Goal: Task Accomplishment & Management: Complete application form

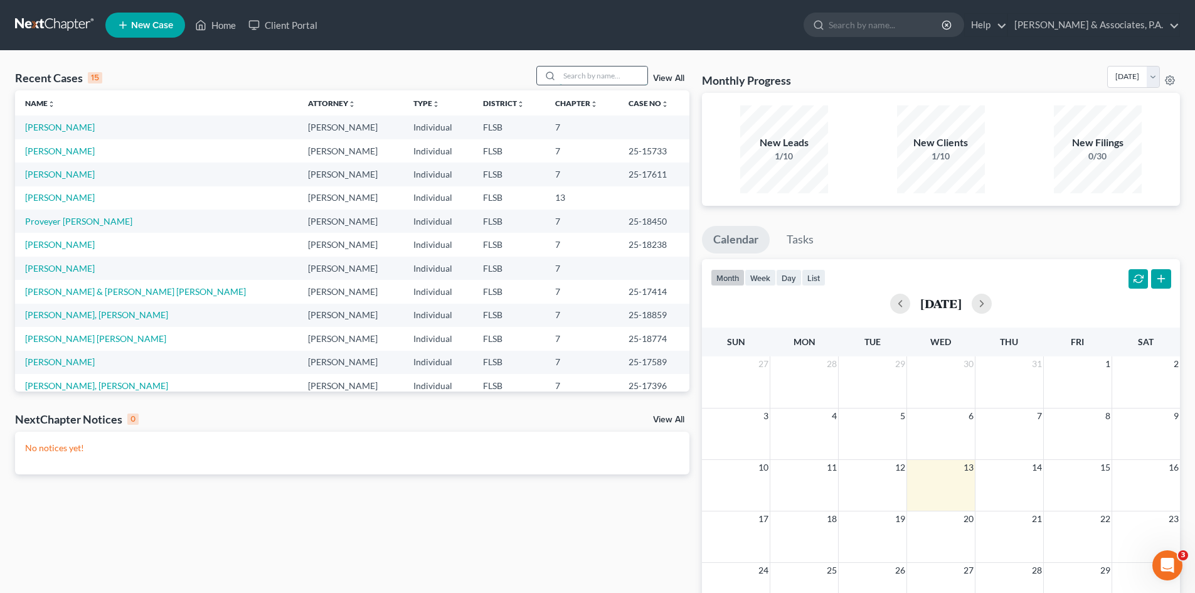
click at [583, 77] on input "search" at bounding box center [604, 76] width 88 height 18
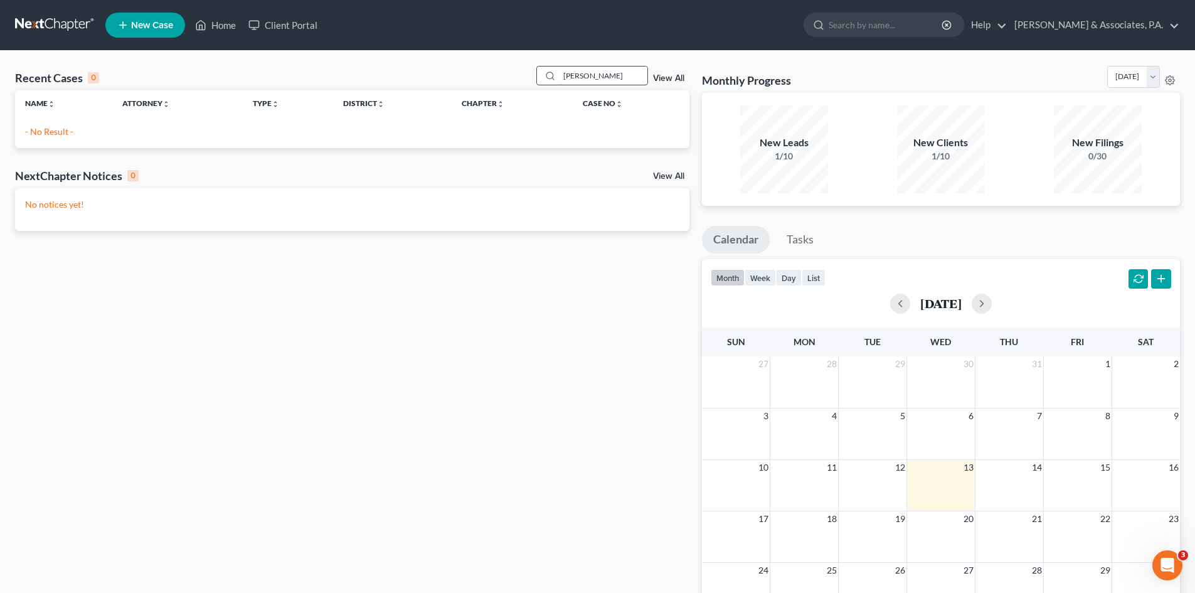
type input "[PERSON_NAME]"
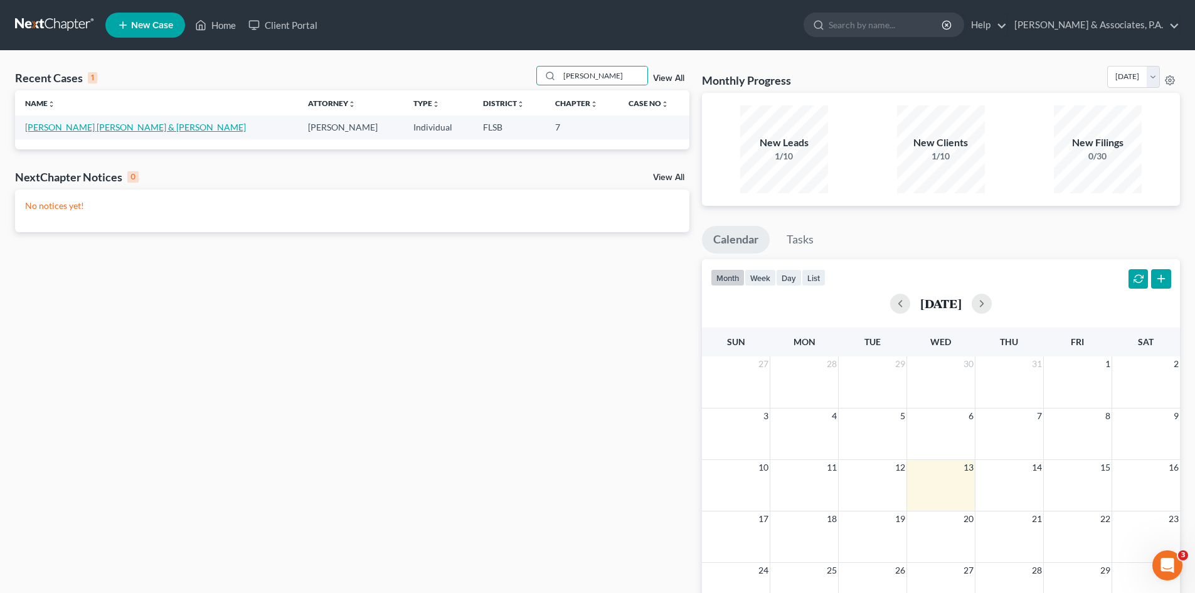
click at [119, 130] on link "[PERSON_NAME] [PERSON_NAME] & [PERSON_NAME]" at bounding box center [135, 127] width 221 height 11
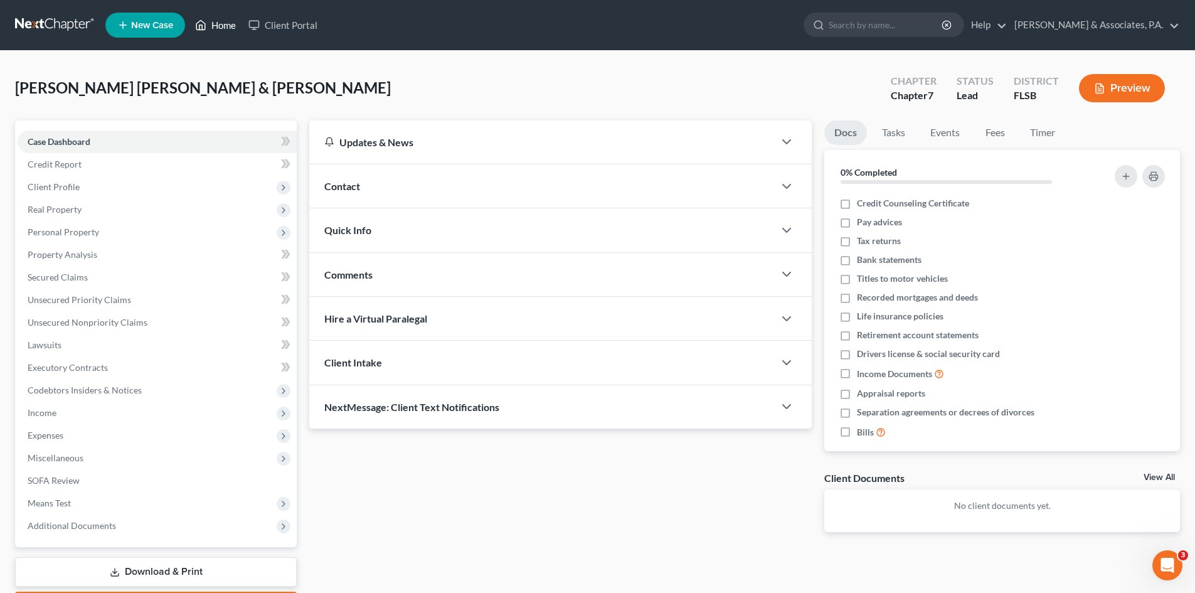
click at [224, 25] on link "Home" at bounding box center [215, 25] width 53 height 23
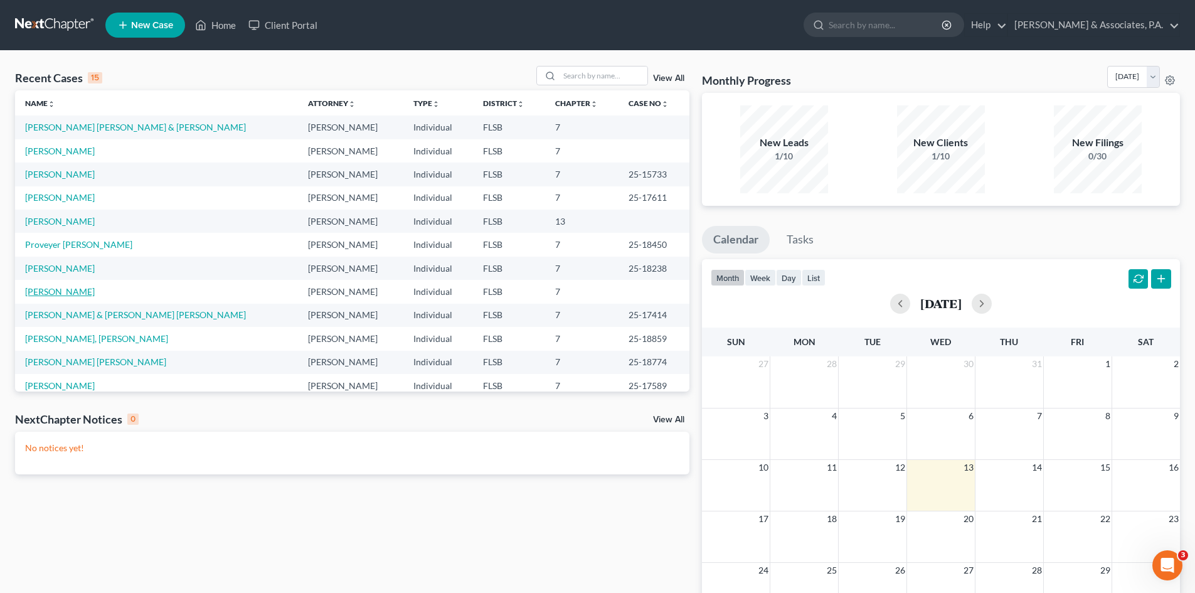
click at [51, 289] on link "[PERSON_NAME]" at bounding box center [60, 291] width 70 height 11
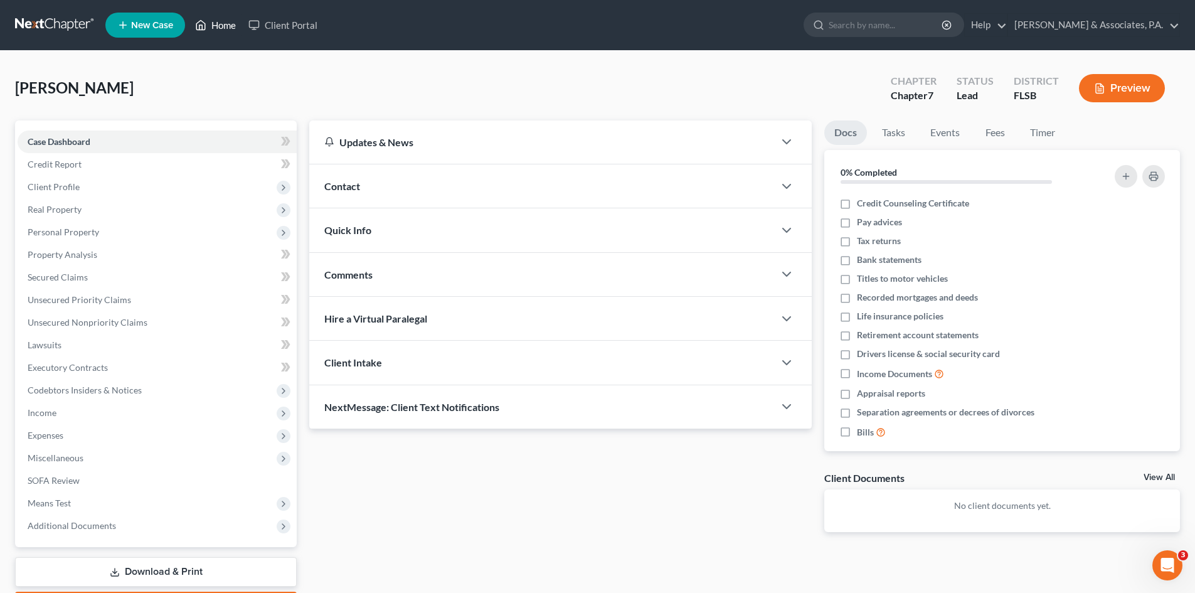
click at [227, 22] on link "Home" at bounding box center [215, 25] width 53 height 23
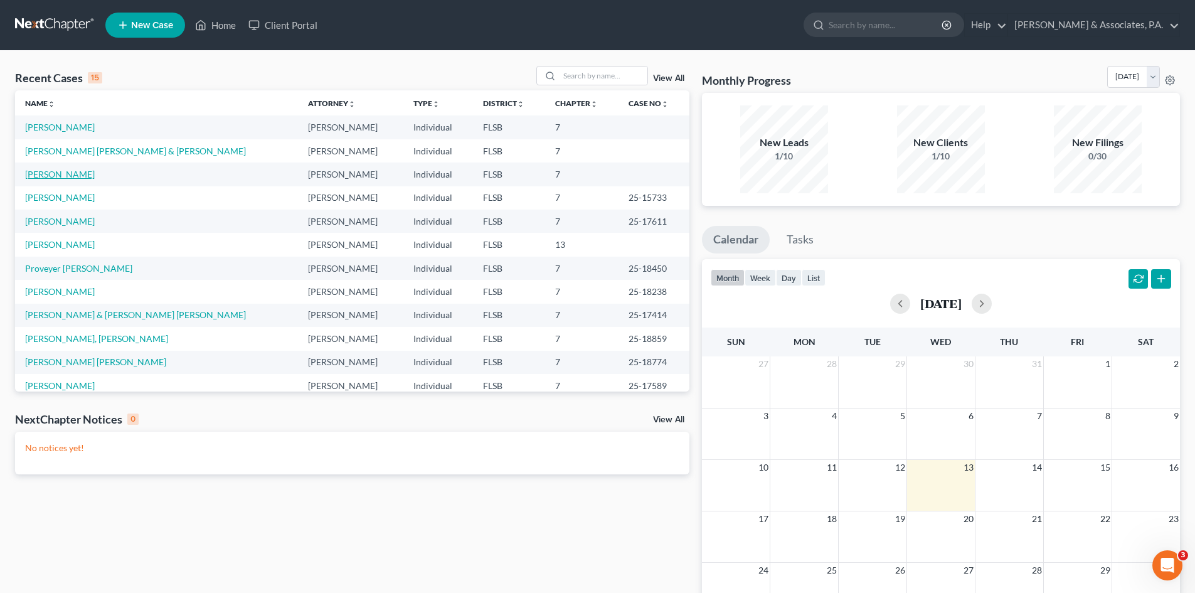
click at [65, 174] on link "[PERSON_NAME]" at bounding box center [60, 174] width 70 height 11
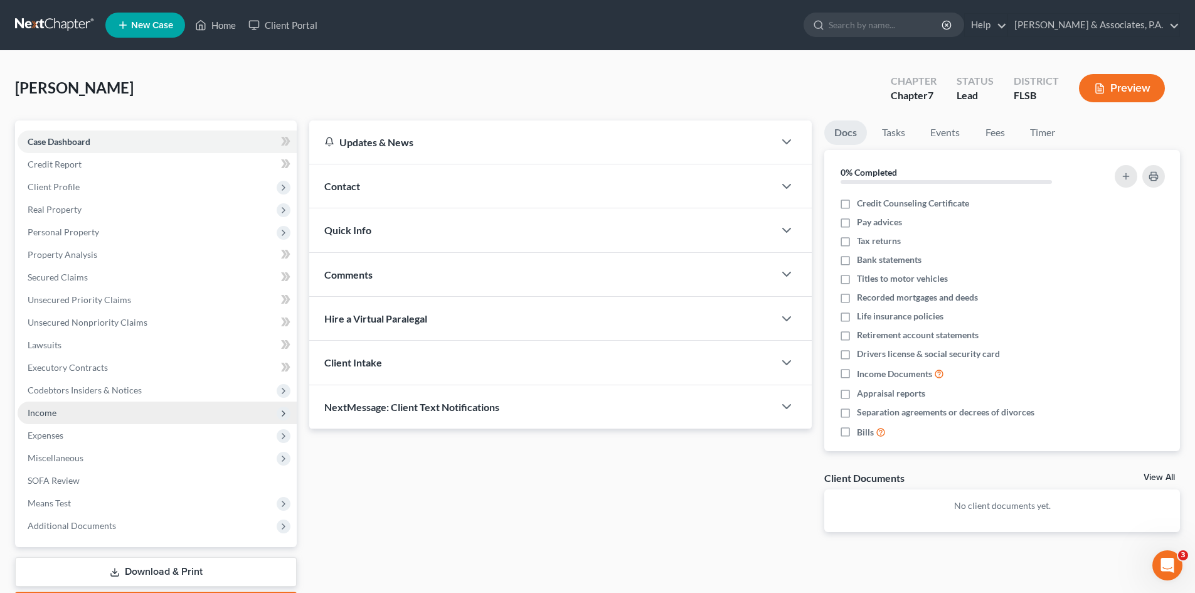
click at [68, 408] on span "Income" at bounding box center [157, 413] width 279 height 23
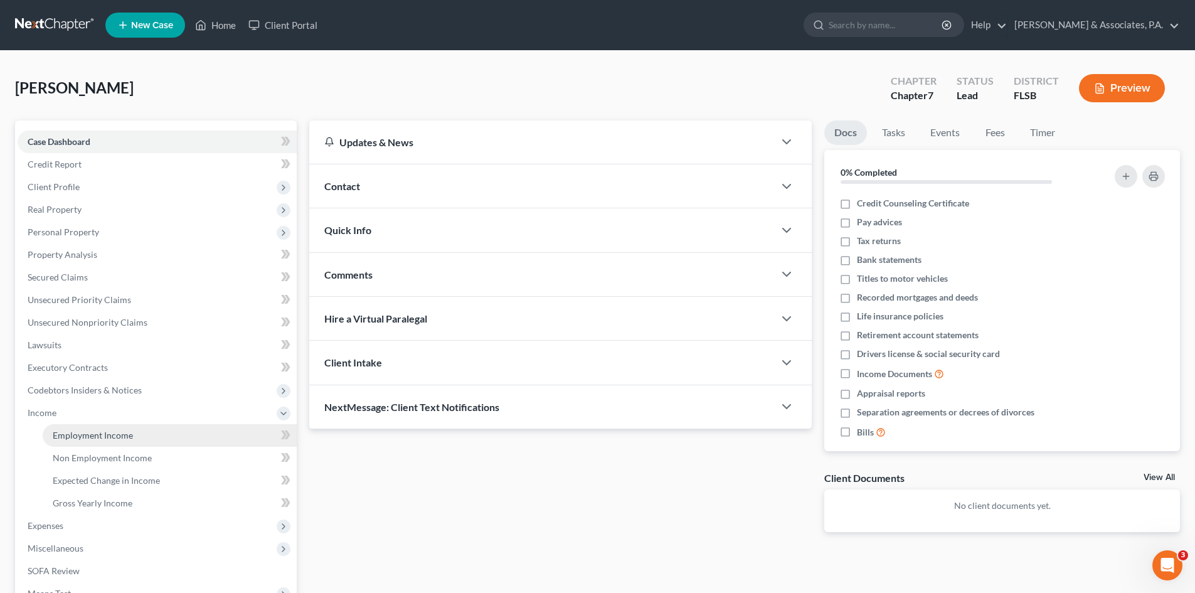
click at [74, 432] on span "Employment Income" at bounding box center [93, 435] width 80 height 11
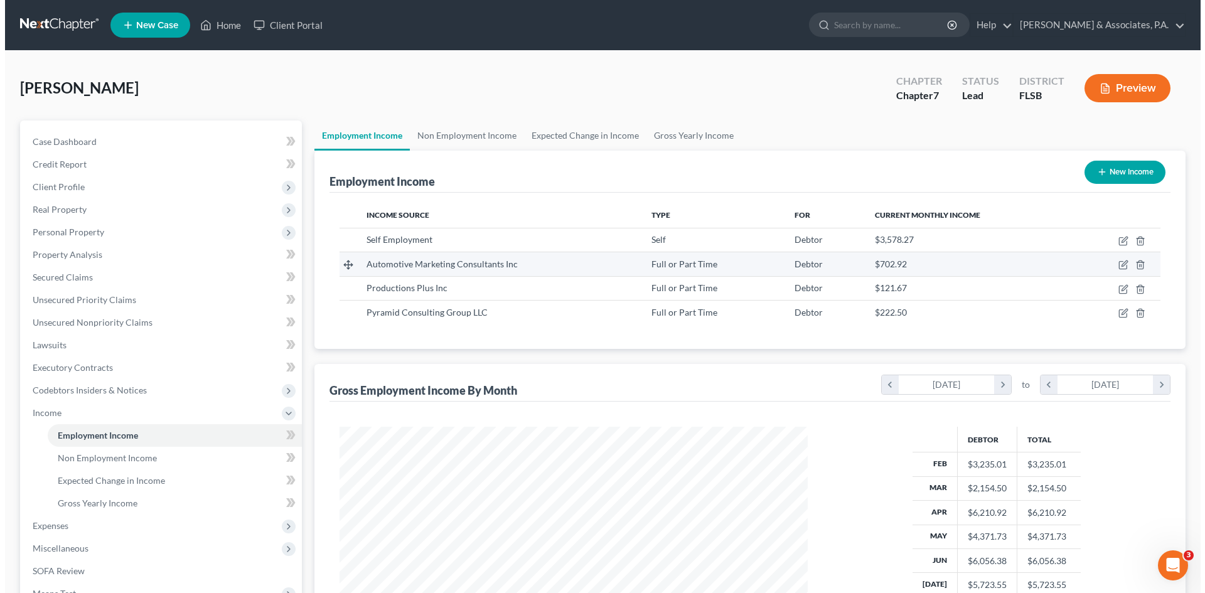
scroll to position [234, 493]
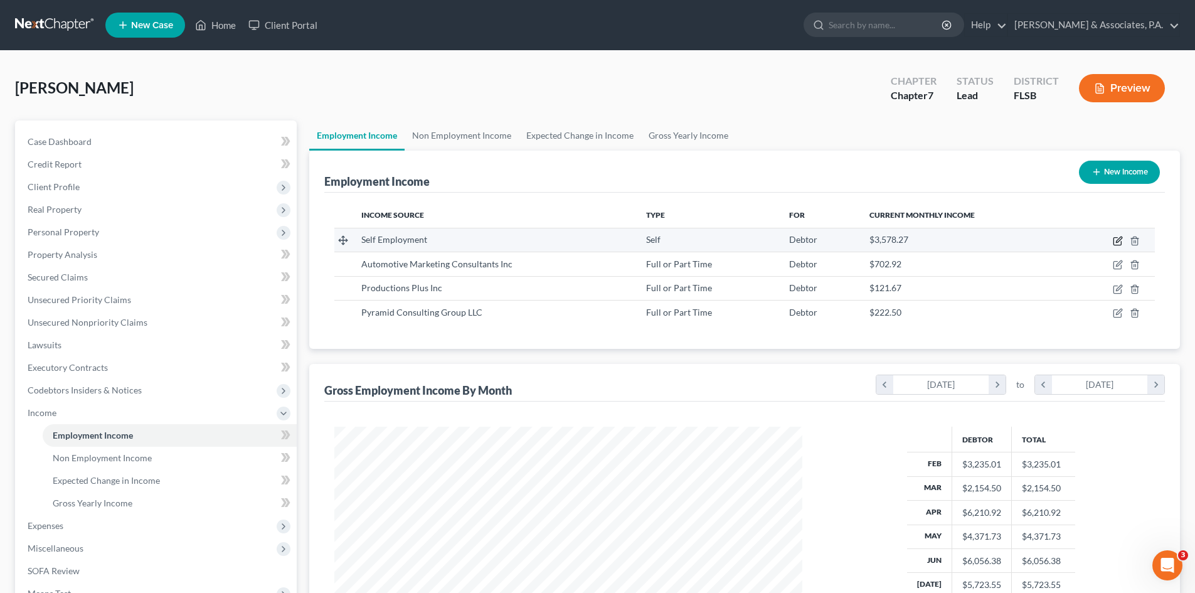
click at [1116, 240] on icon "button" at bounding box center [1118, 241] width 10 height 10
select select "1"
select select "2"
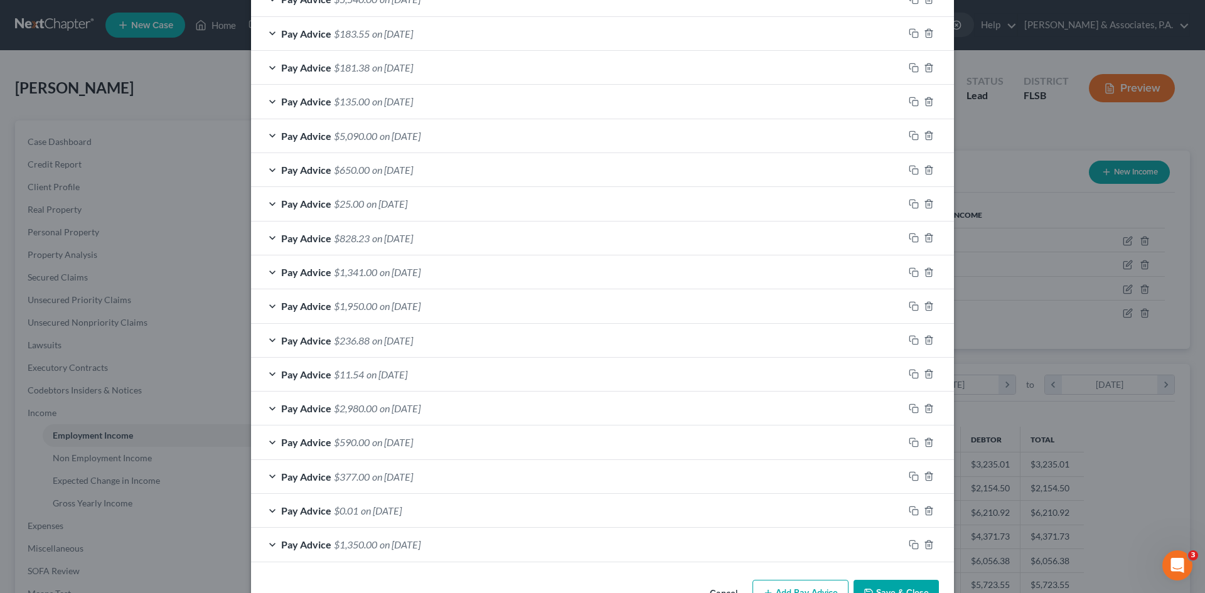
scroll to position [479, 0]
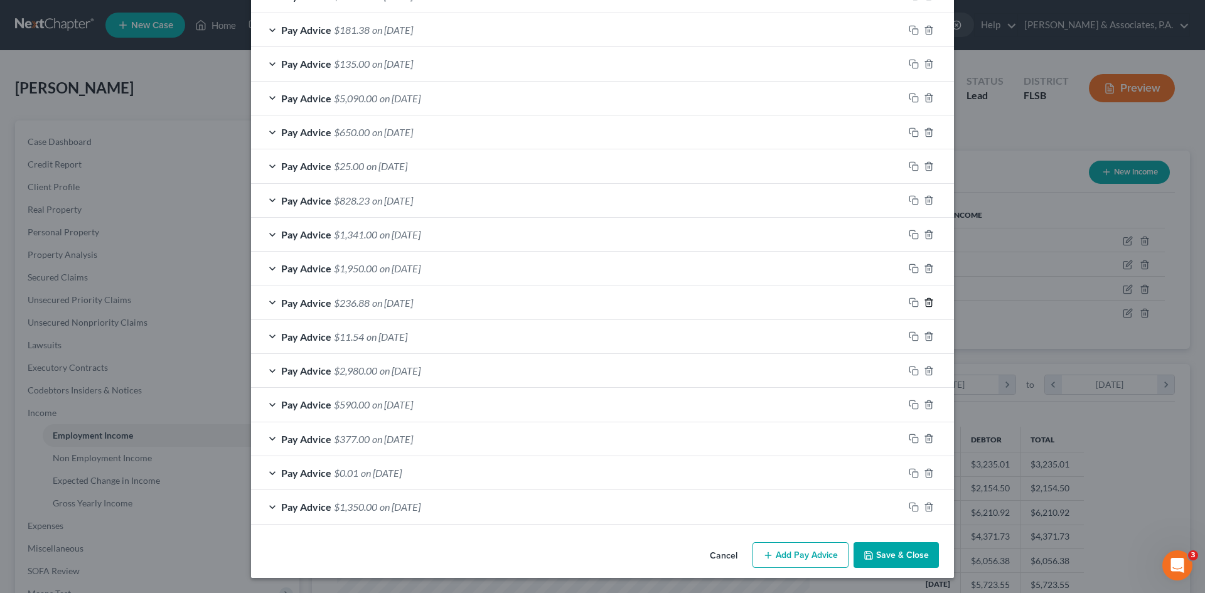
click at [924, 301] on icon "button" at bounding box center [929, 302] width 10 height 10
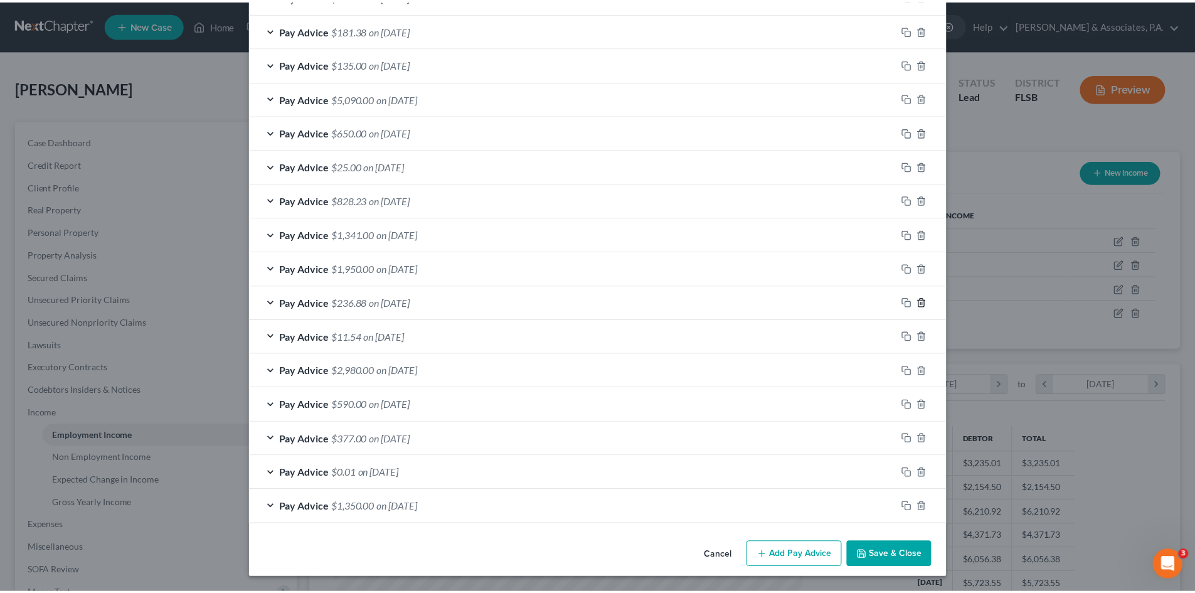
scroll to position [446, 0]
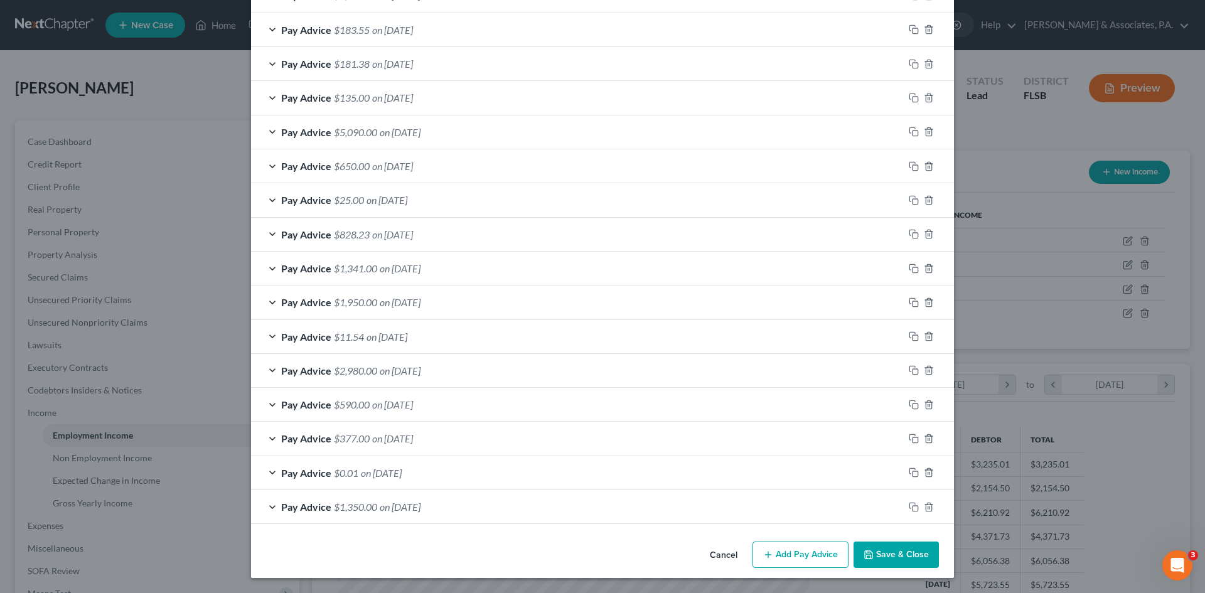
click at [889, 560] on button "Save & Close" at bounding box center [895, 555] width 85 height 26
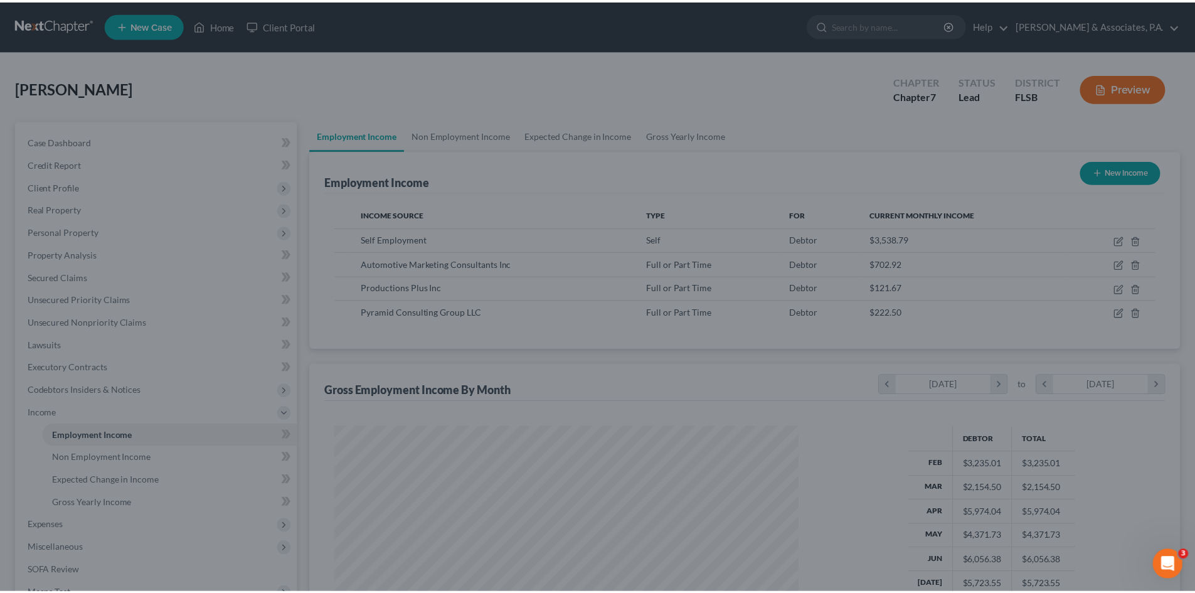
scroll to position [627279, 627020]
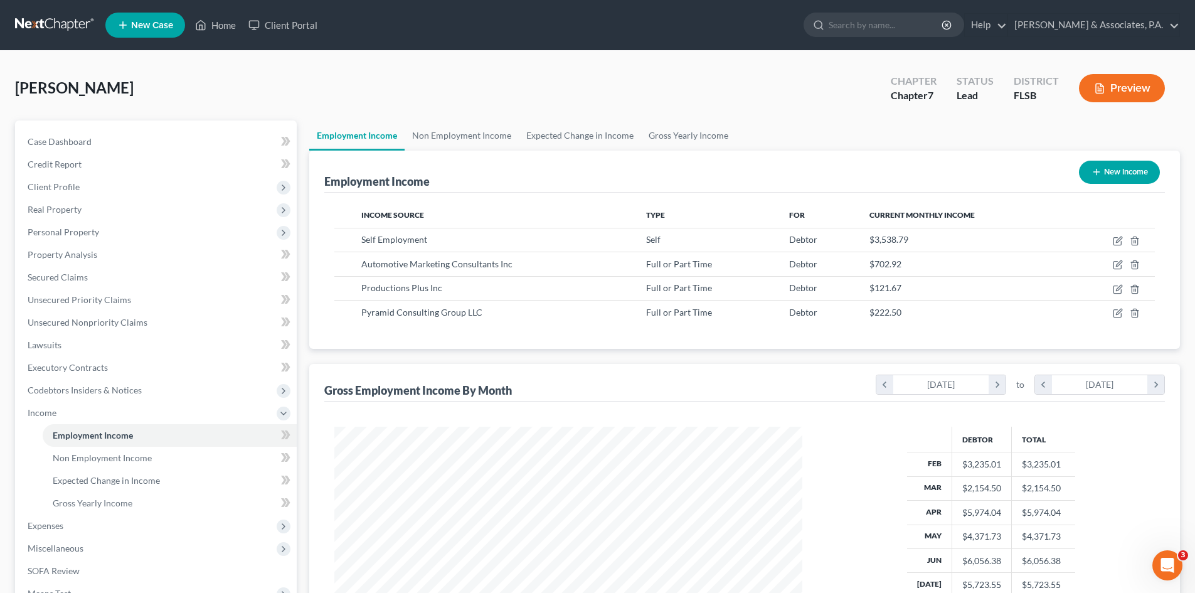
click at [1104, 173] on button "New Income" at bounding box center [1119, 172] width 81 height 23
select select "0"
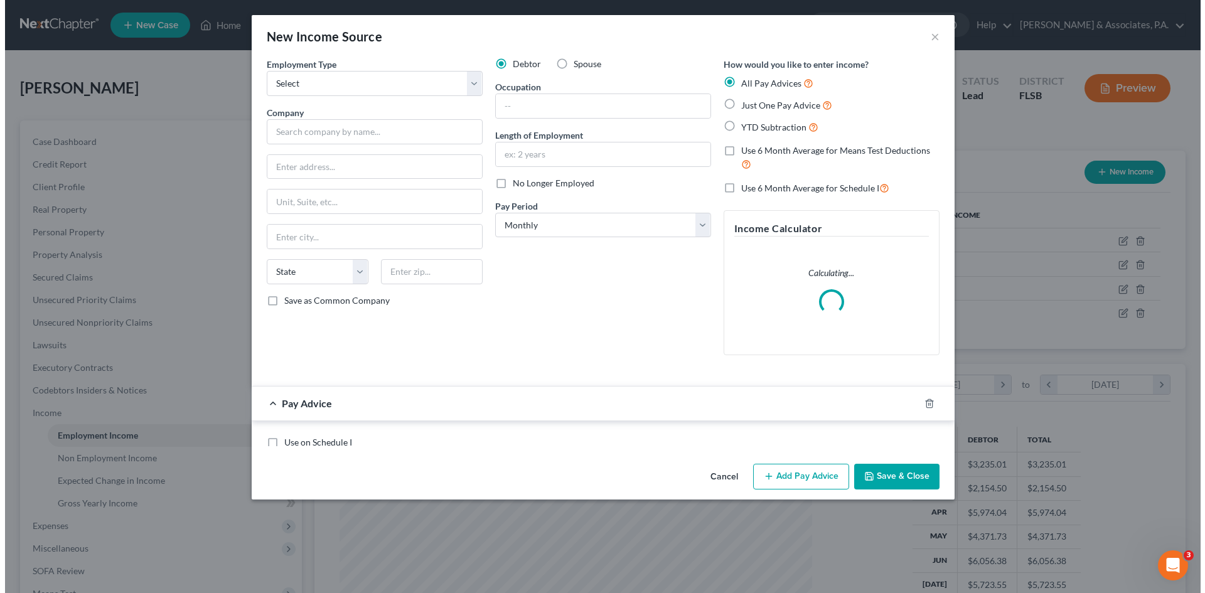
scroll to position [236, 498]
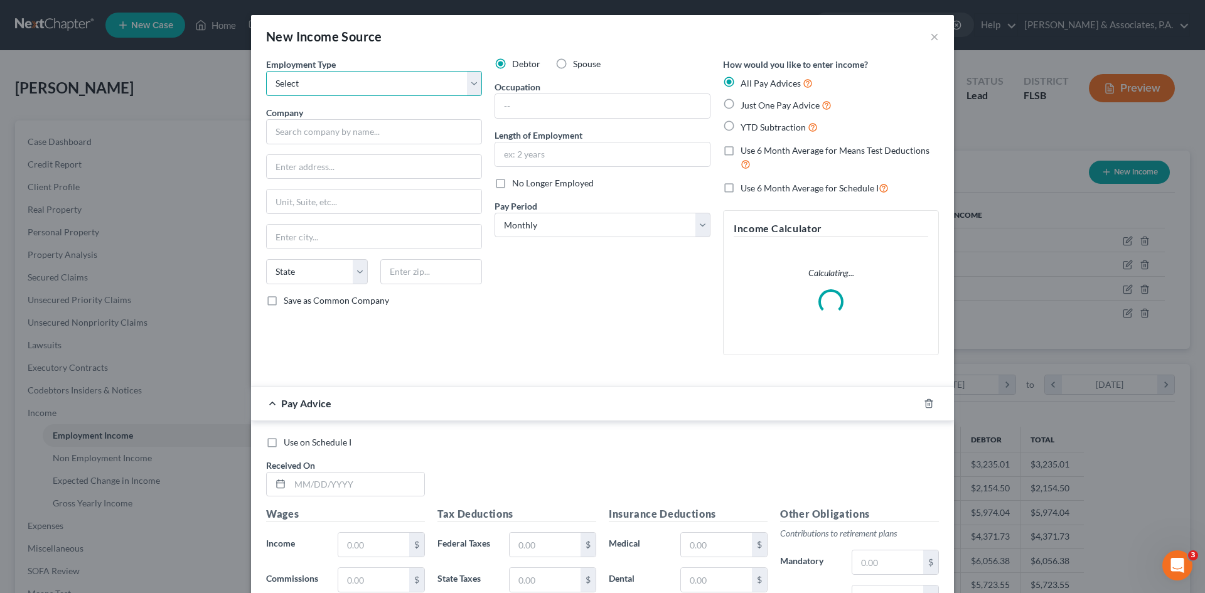
click at [338, 85] on select "Select Full or [DEMOGRAPHIC_DATA] Employment Self Employment" at bounding box center [374, 83] width 216 height 25
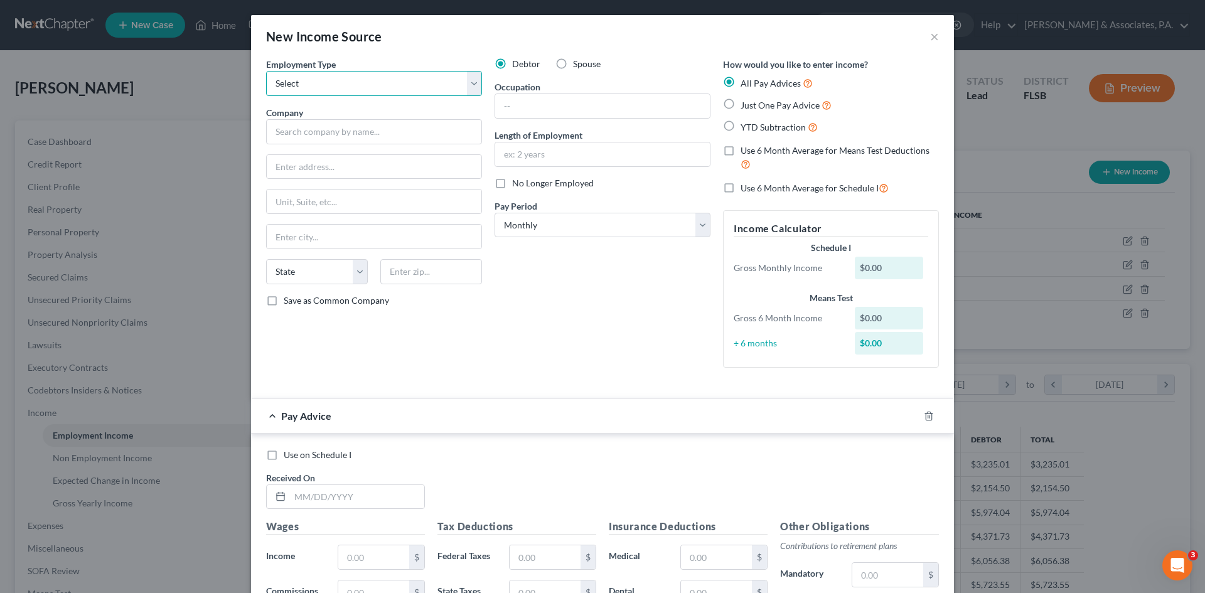
select select "0"
click at [266, 71] on select "Select Full or [DEMOGRAPHIC_DATA] Employment Self Employment" at bounding box center [374, 83] width 216 height 25
click at [336, 134] on input "text" at bounding box center [374, 131] width 216 height 25
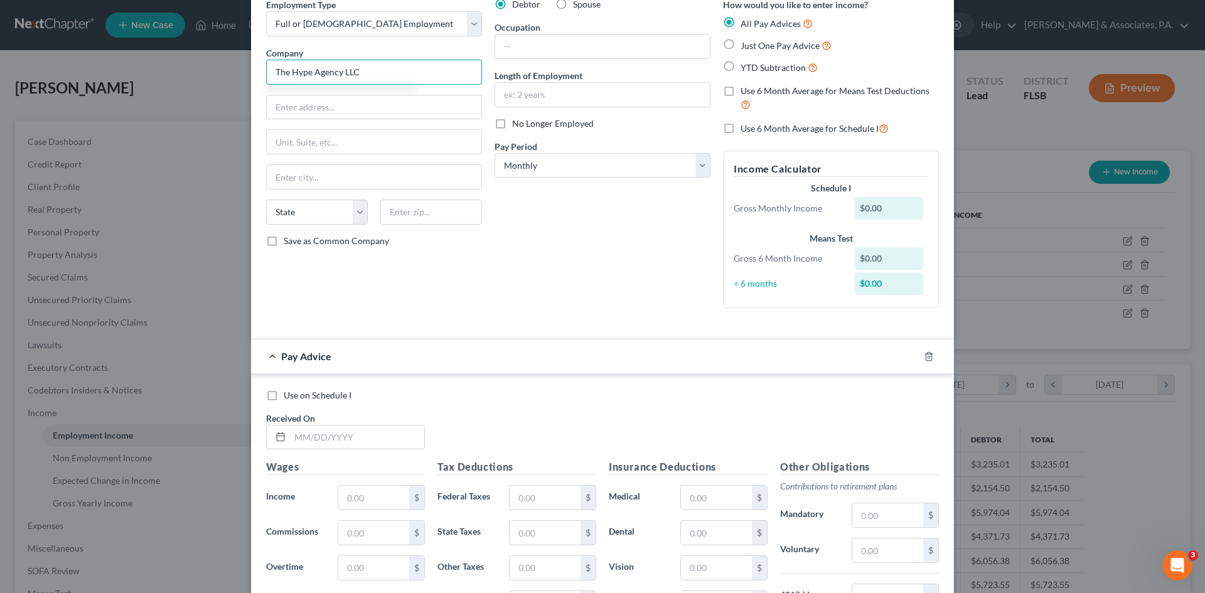
scroll to position [287, 0]
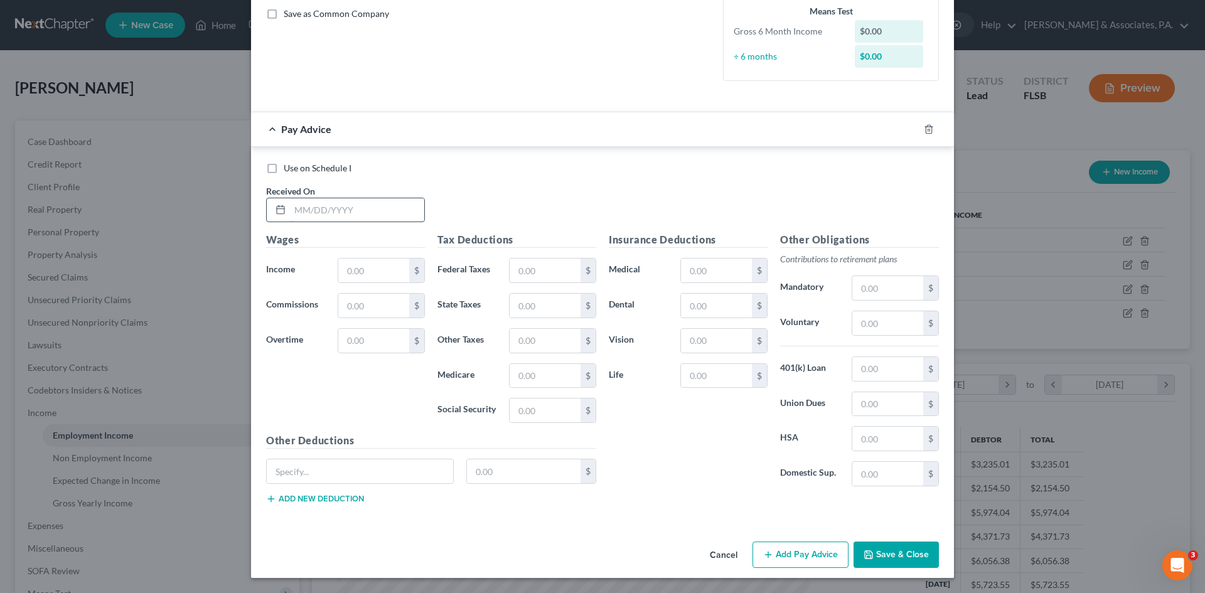
type input "The Hype Agency LLC"
click at [321, 213] on input "text" at bounding box center [357, 210] width 134 height 24
type input "[DATE]"
click at [348, 273] on input "text" at bounding box center [373, 271] width 71 height 24
type input "256.50"
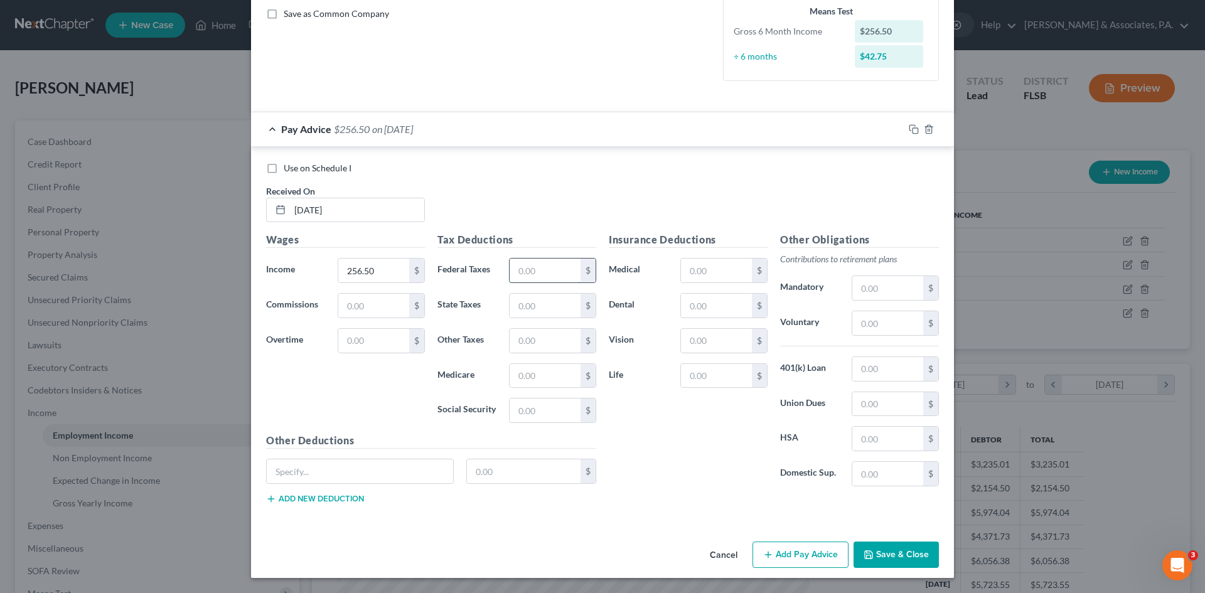
click at [537, 272] on input "text" at bounding box center [545, 271] width 71 height 24
type input "19.62"
click at [523, 415] on input "text" at bounding box center [545, 410] width 71 height 24
type input "15.90"
click at [513, 375] on input "text" at bounding box center [545, 376] width 71 height 24
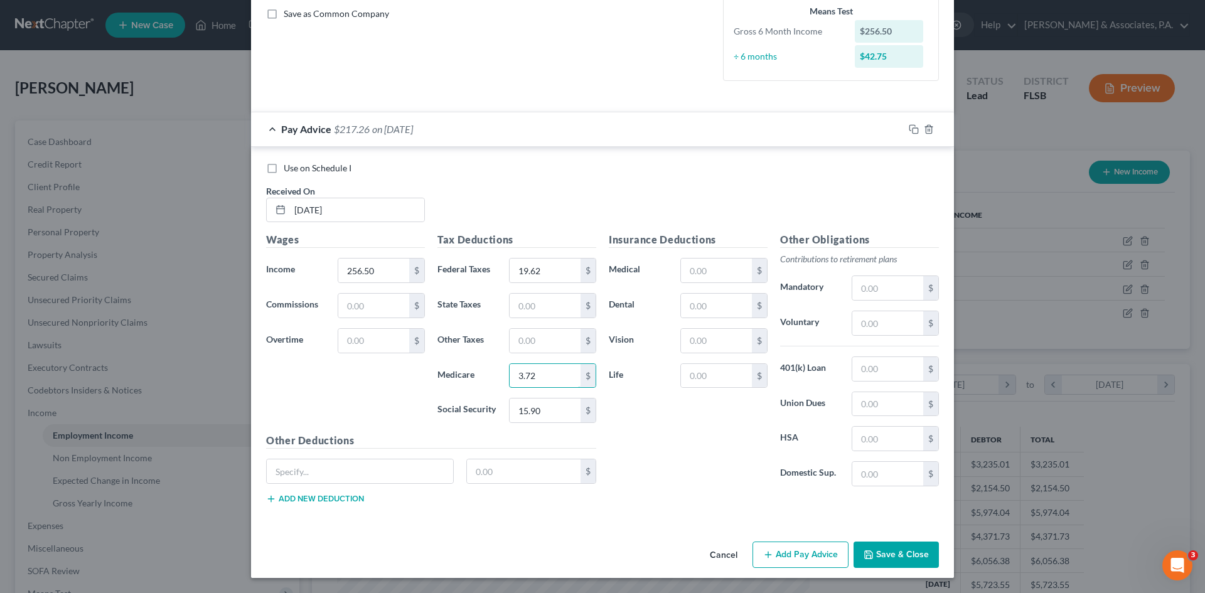
type input "3.72"
click at [486, 237] on h5 "Tax Deductions" at bounding box center [516, 240] width 159 height 16
click at [873, 555] on button "Save & Close" at bounding box center [895, 555] width 85 height 26
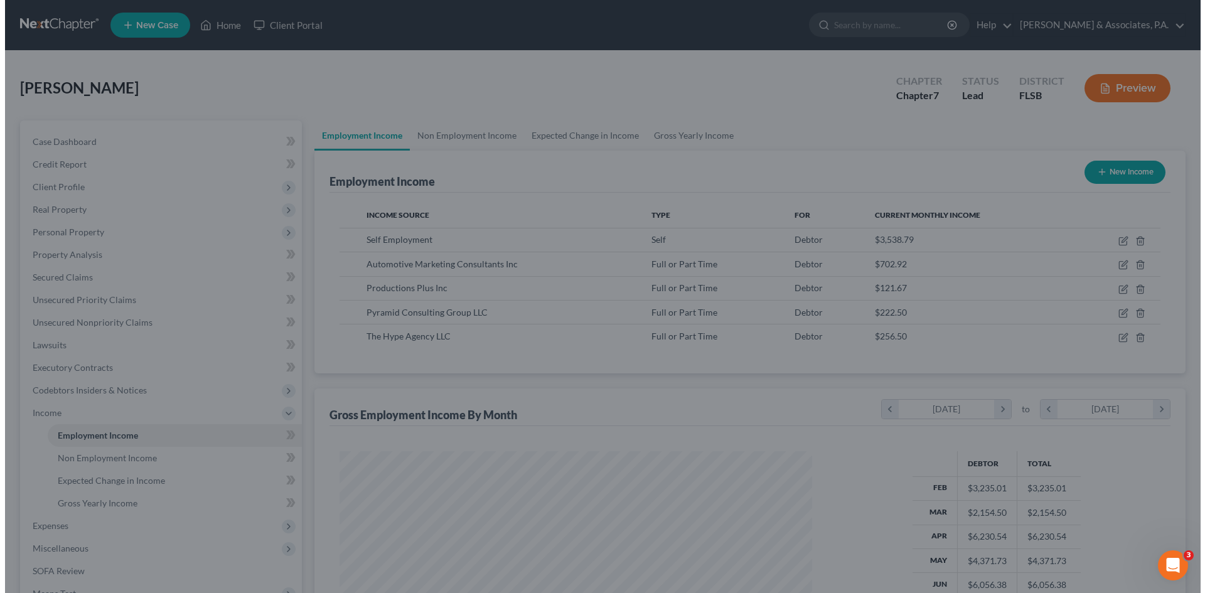
scroll to position [627279, 627020]
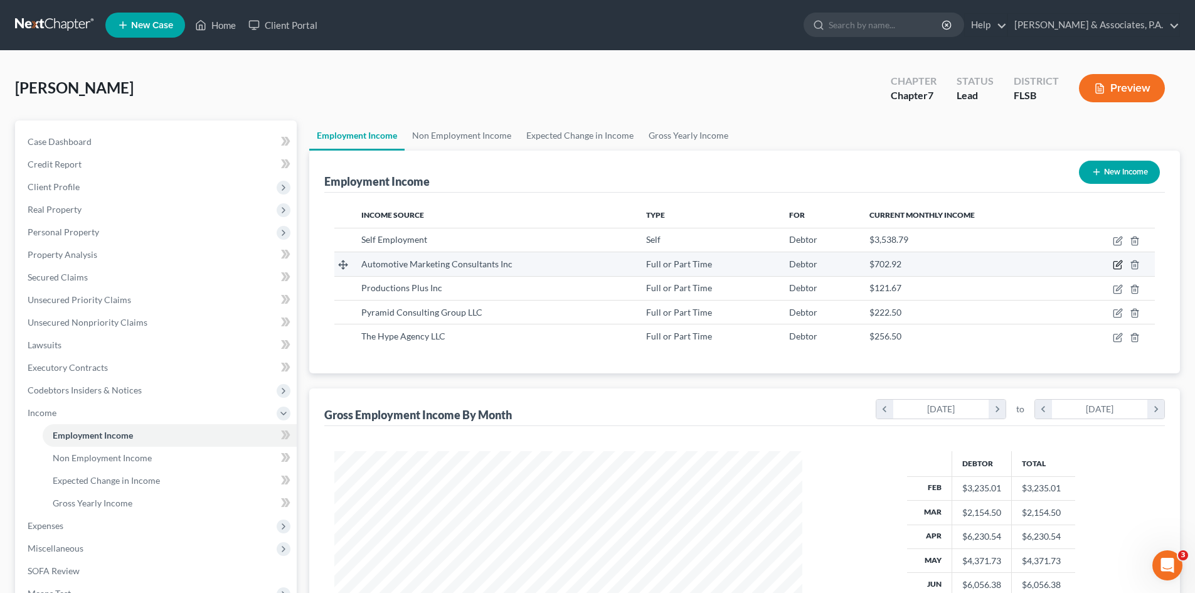
click at [1118, 267] on icon "button" at bounding box center [1119, 264] width 6 height 6
select select "0"
select select "4"
select select "0"
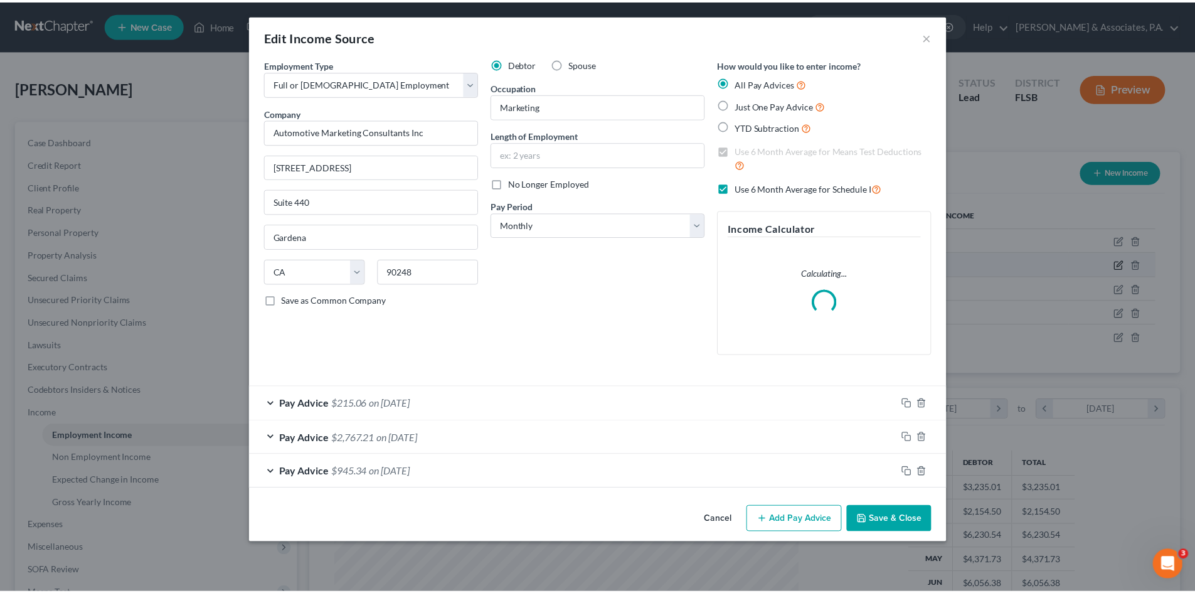
scroll to position [236, 498]
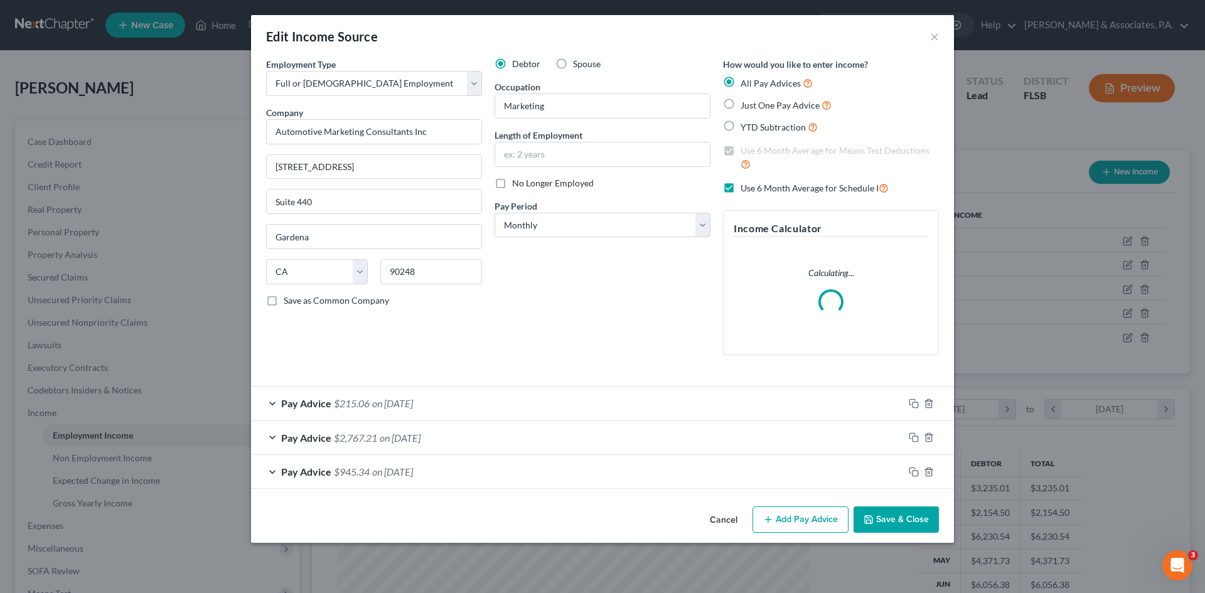
click at [885, 515] on button "Save & Close" at bounding box center [895, 519] width 85 height 26
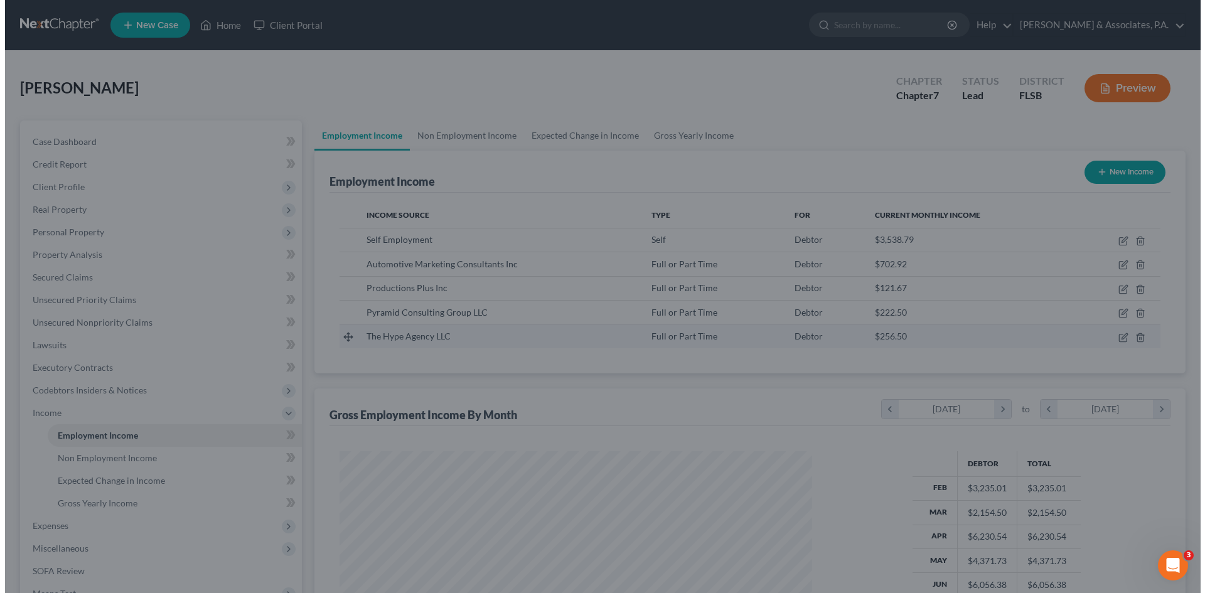
scroll to position [627279, 627020]
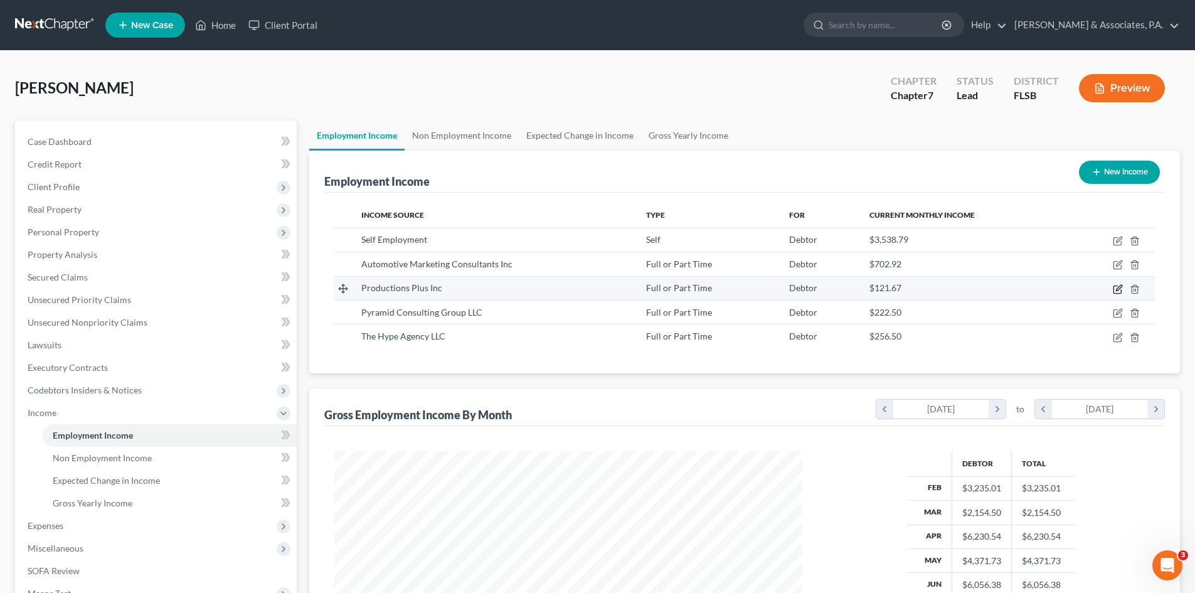
click at [1117, 286] on icon "button" at bounding box center [1118, 290] width 8 height 8
select select "0"
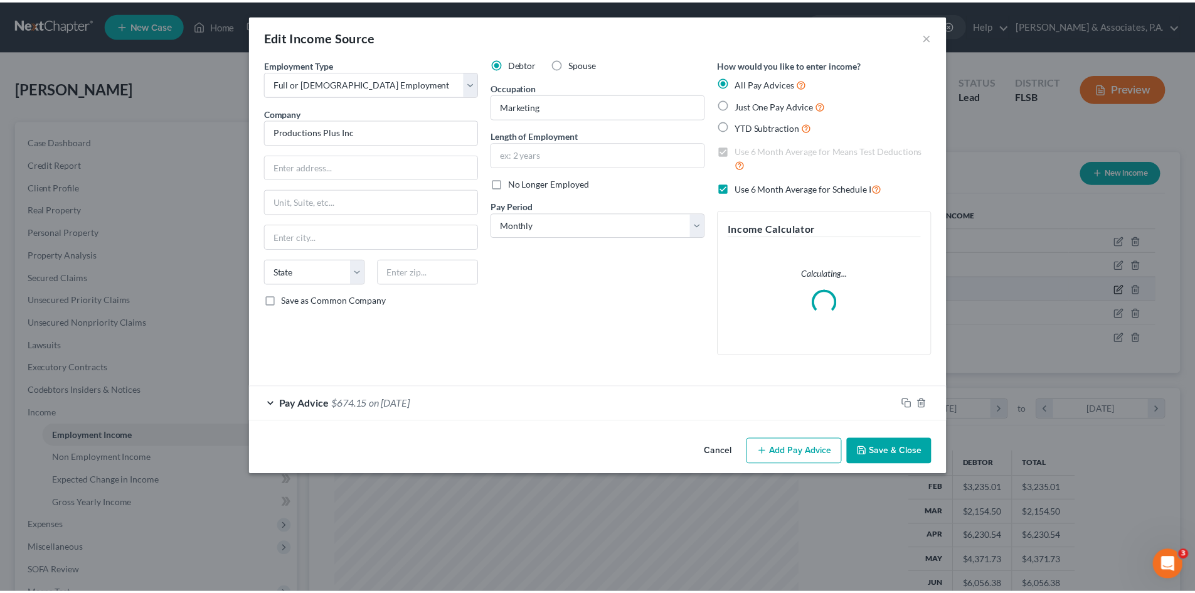
scroll to position [236, 498]
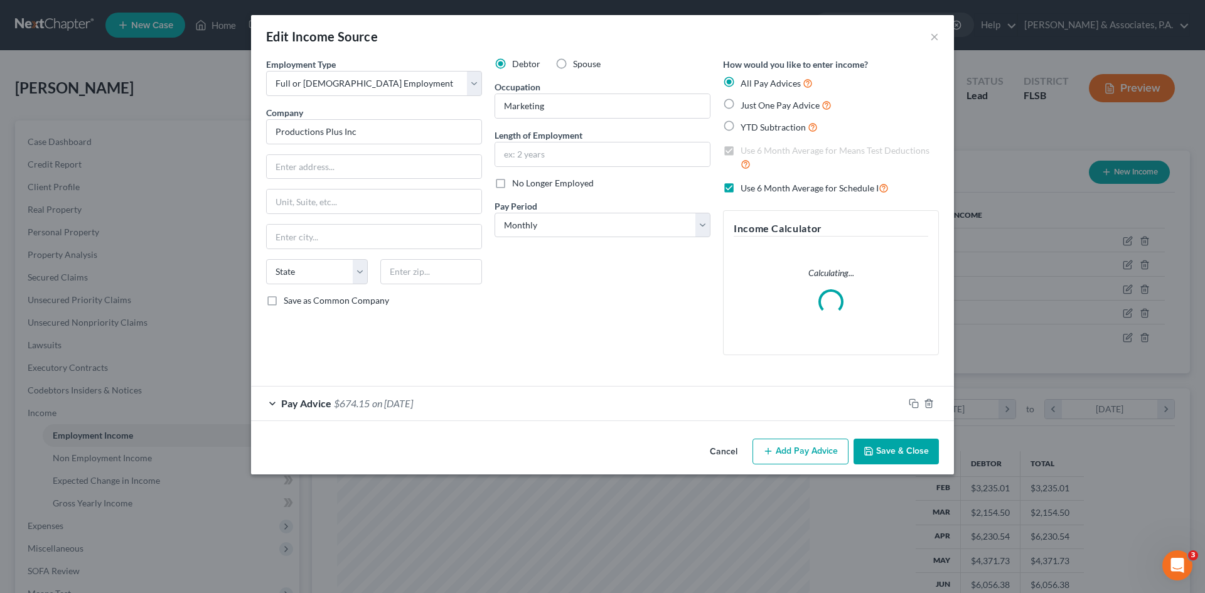
click at [877, 451] on button "Save & Close" at bounding box center [895, 452] width 85 height 26
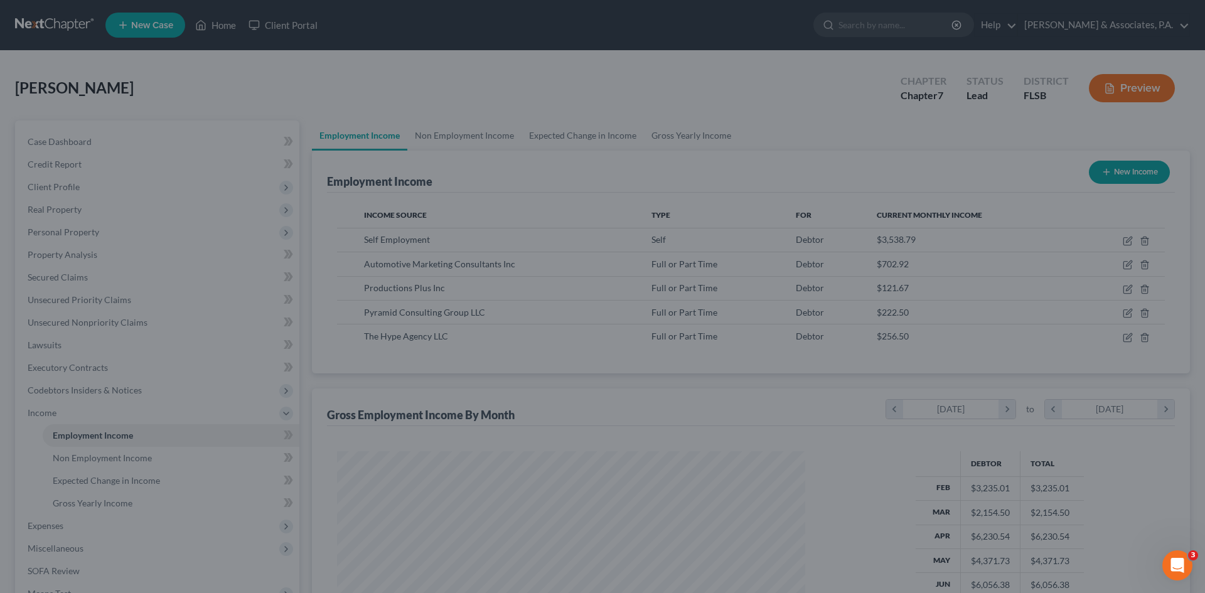
scroll to position [627279, 627020]
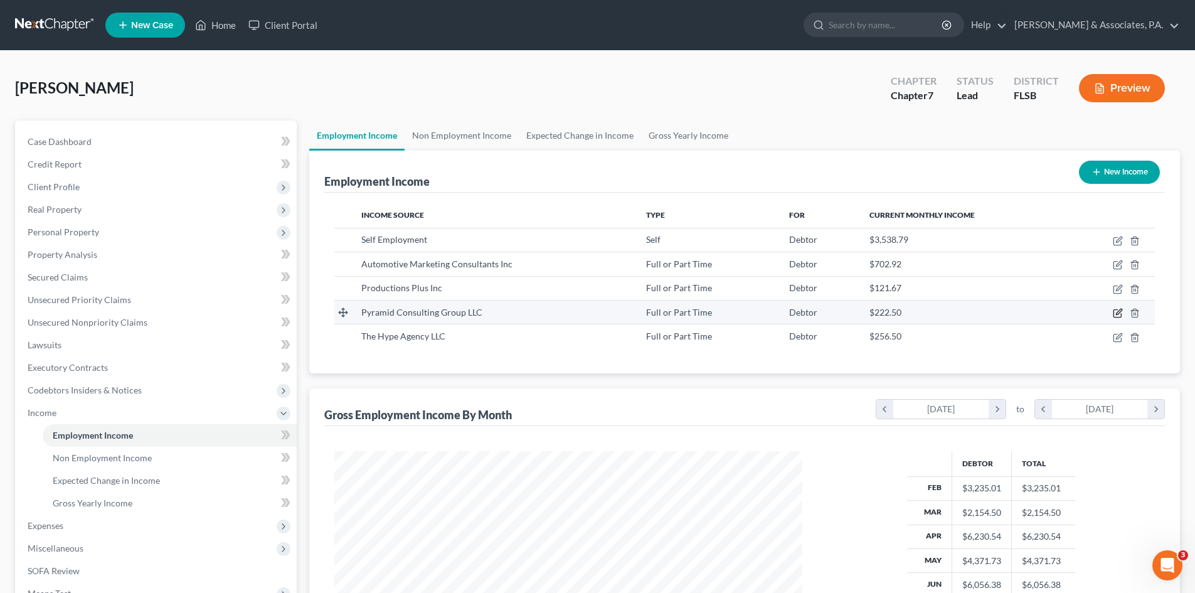
click at [1117, 313] on icon "button" at bounding box center [1118, 313] width 10 height 10
select select "0"
select select "35"
select select "2"
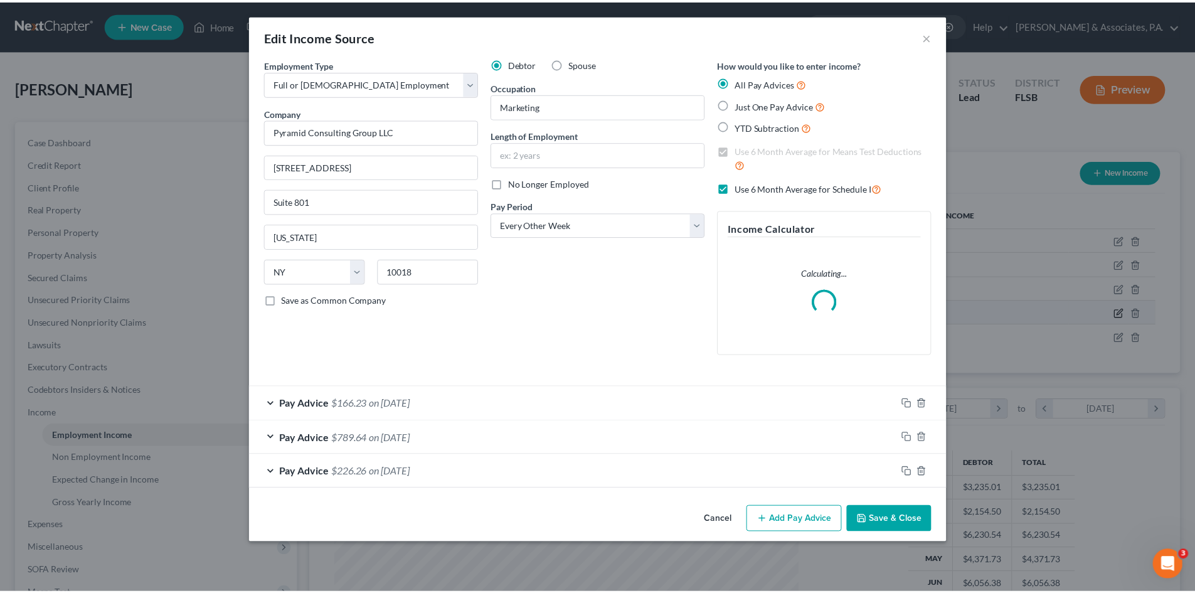
scroll to position [236, 498]
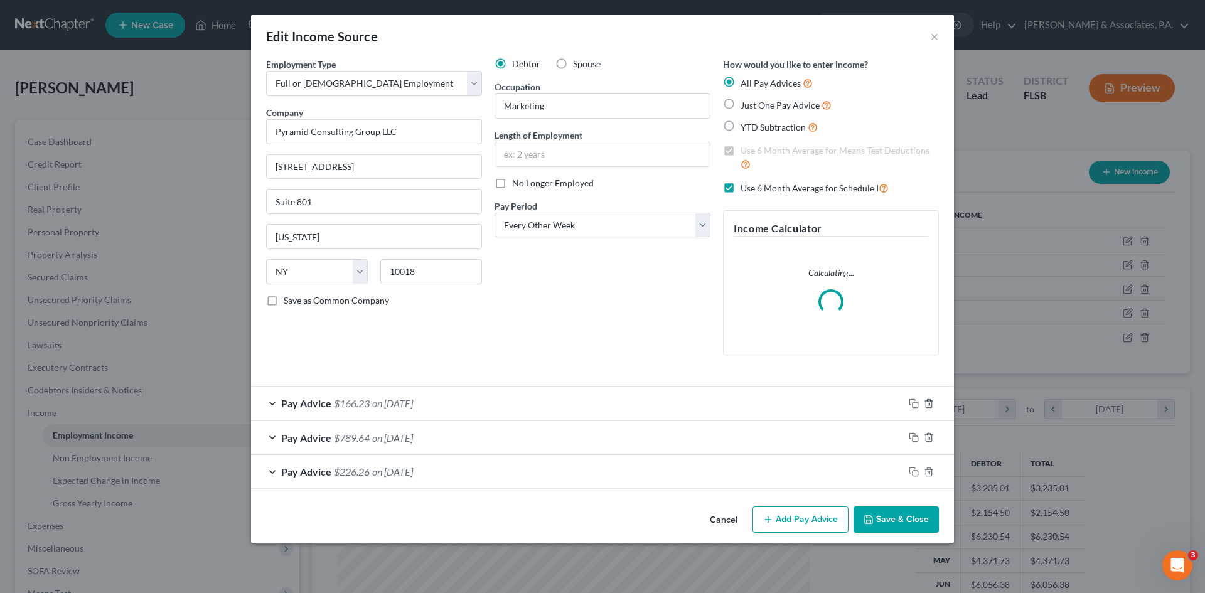
click at [884, 514] on button "Save & Close" at bounding box center [895, 519] width 85 height 26
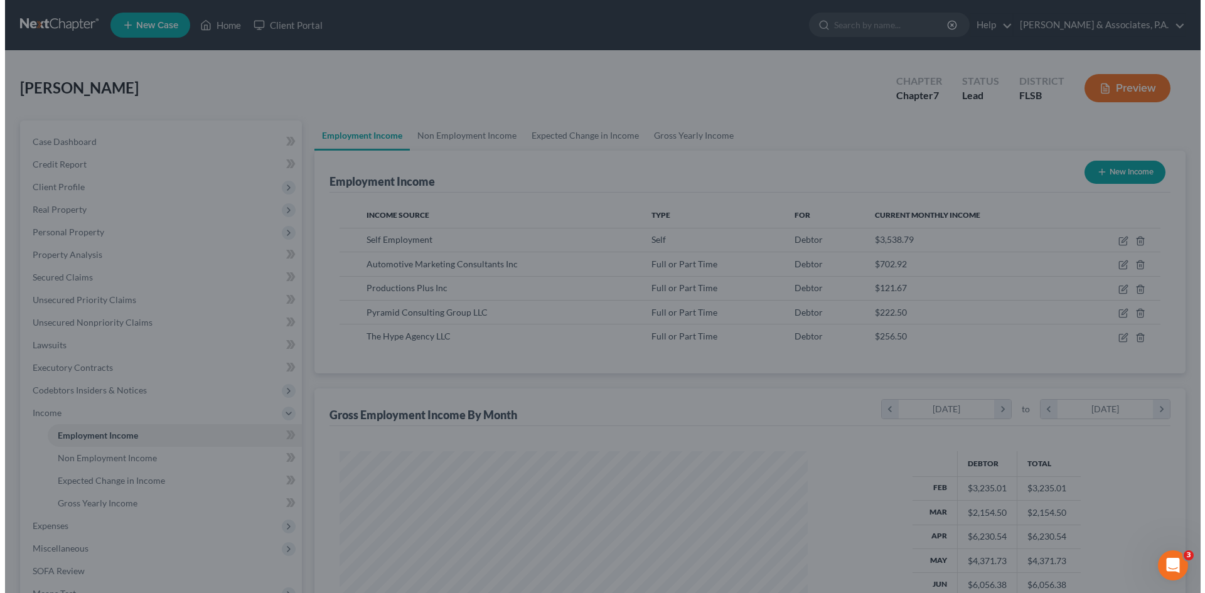
scroll to position [627279, 627020]
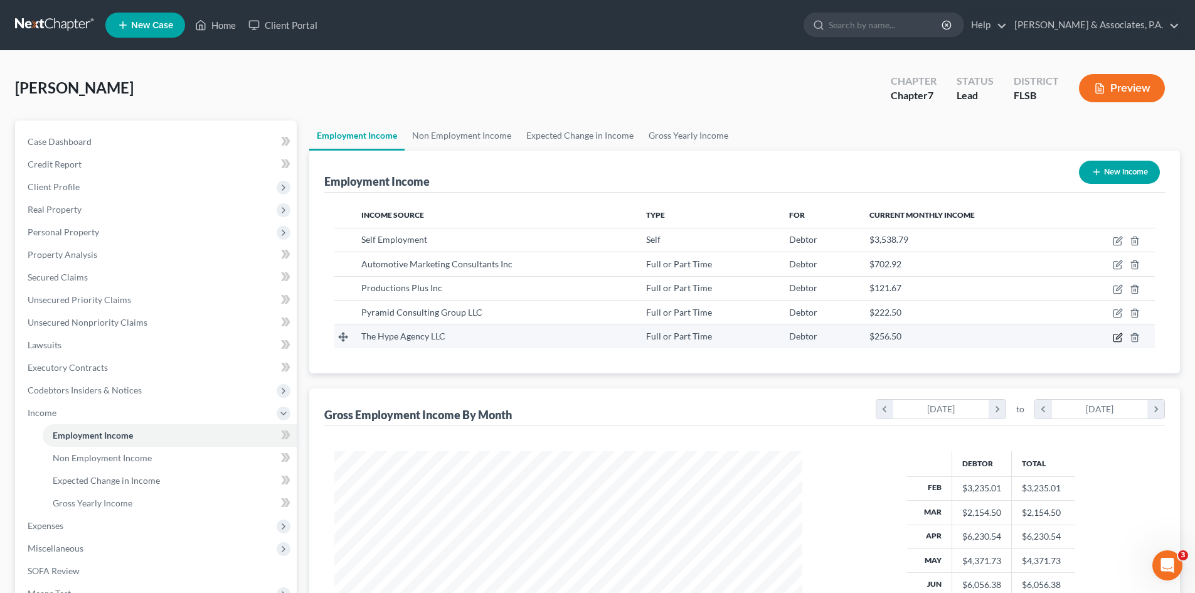
click at [1116, 338] on icon "button" at bounding box center [1118, 338] width 10 height 10
select select "0"
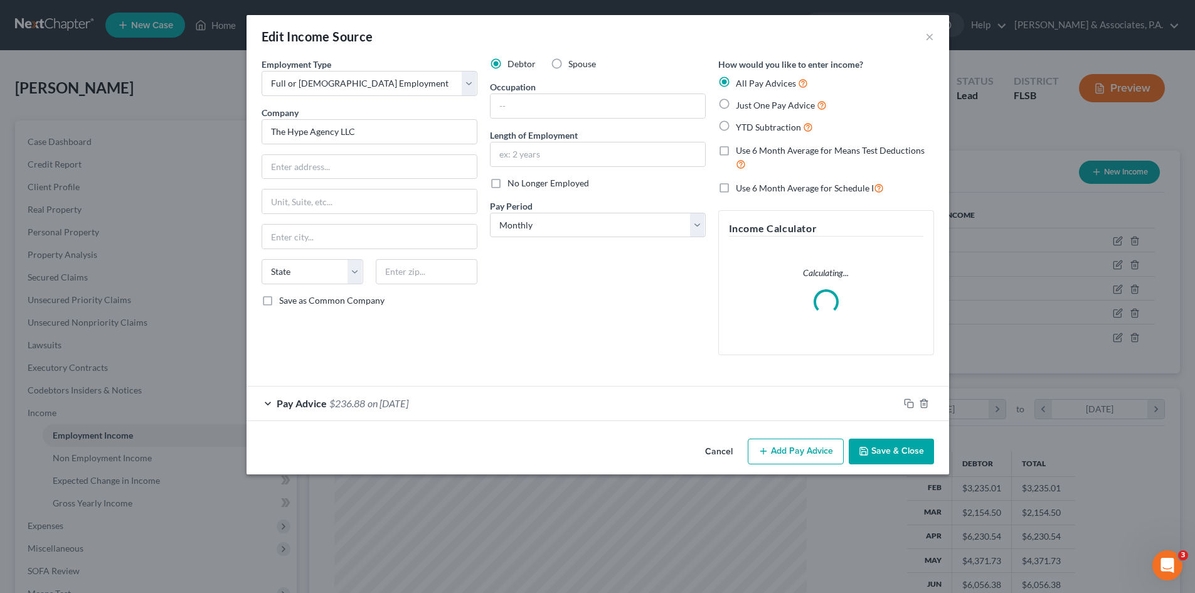
scroll to position [236, 498]
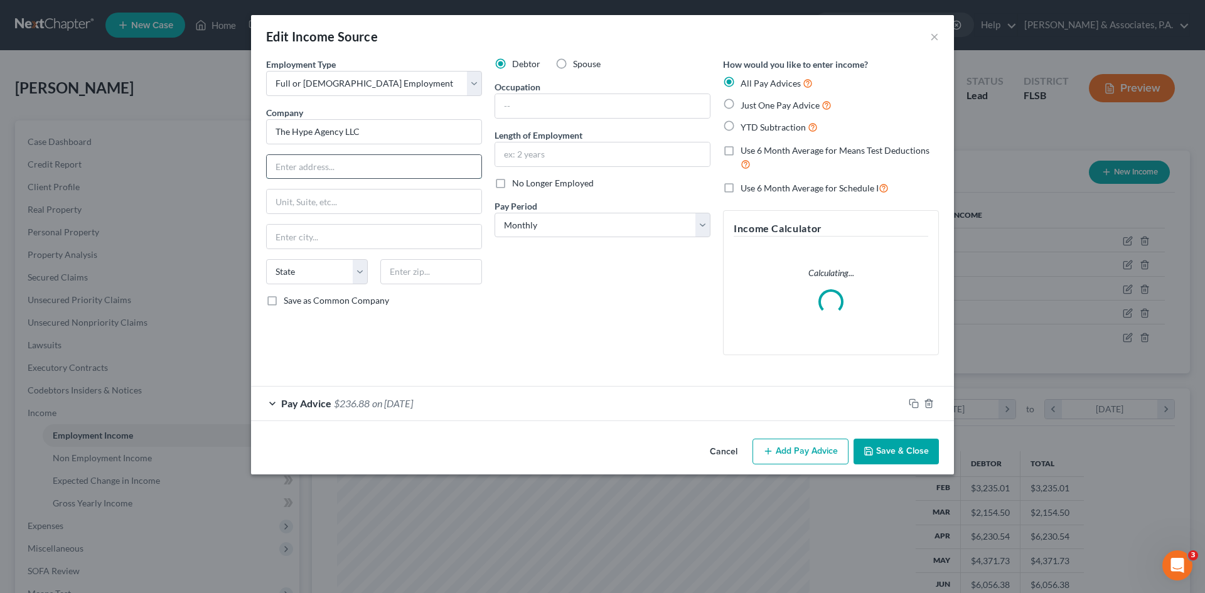
click at [304, 165] on input "text" at bounding box center [374, 167] width 215 height 24
paste input "[STREET_ADDRESS][PERSON_NAME]"
type input "[STREET_ADDRESS][PERSON_NAME]"
click at [396, 271] on input "text" at bounding box center [431, 271] width 102 height 25
type input "03079"
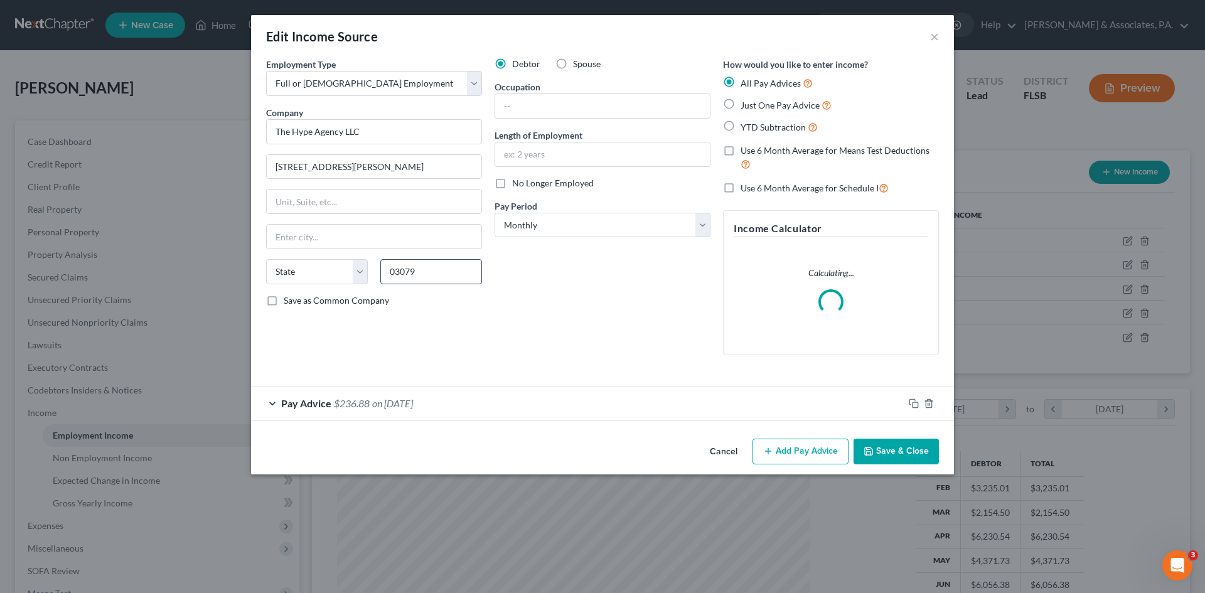
type input "[GEOGRAPHIC_DATA]"
select select "32"
click at [901, 458] on button "Save & Close" at bounding box center [895, 452] width 85 height 26
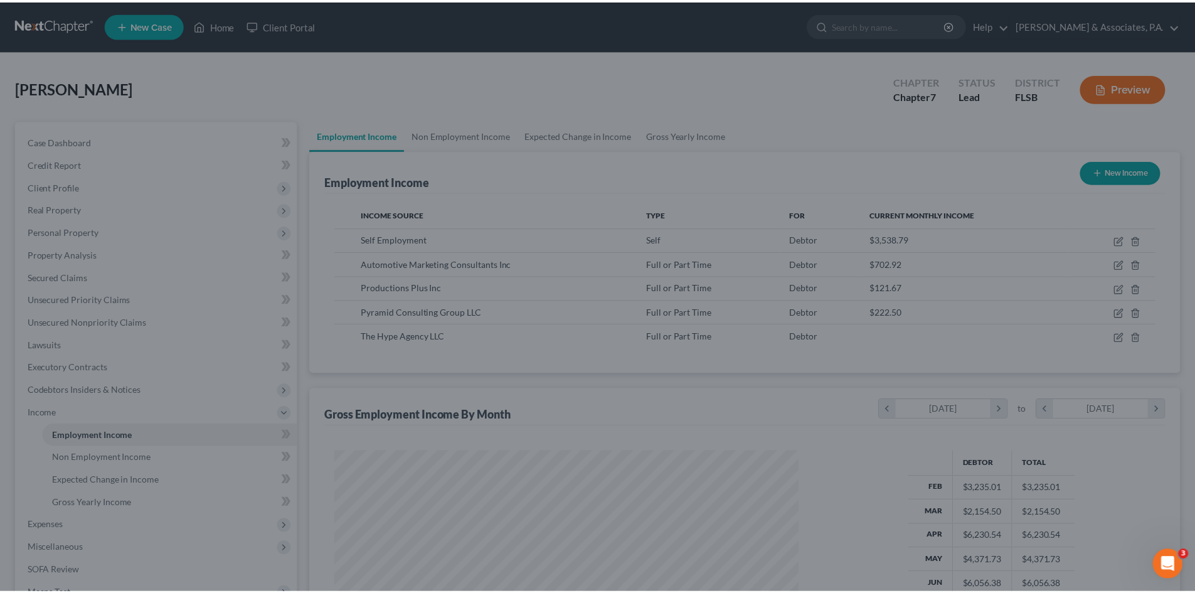
scroll to position [627279, 627020]
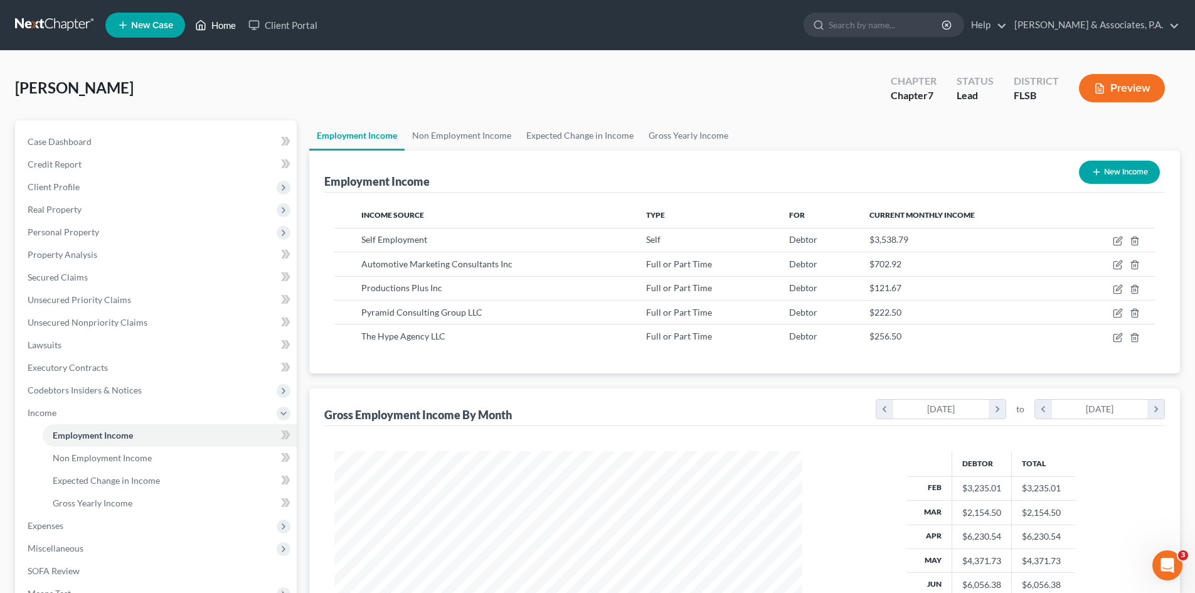
click at [222, 26] on link "Home" at bounding box center [215, 25] width 53 height 23
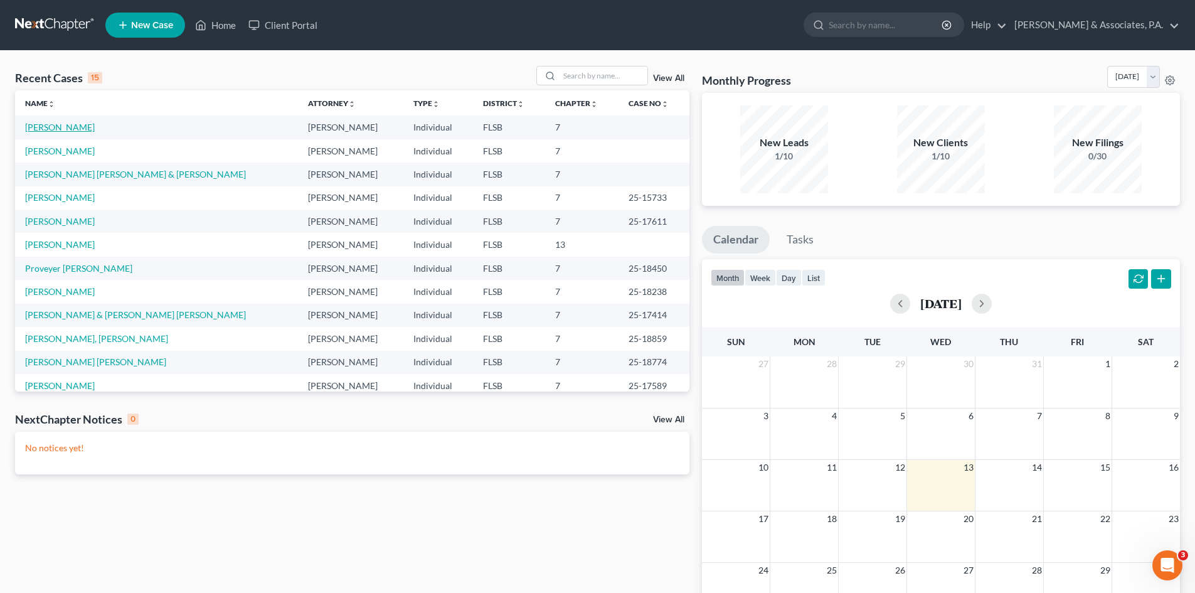
click at [67, 131] on link "[PERSON_NAME]" at bounding box center [60, 127] width 70 height 11
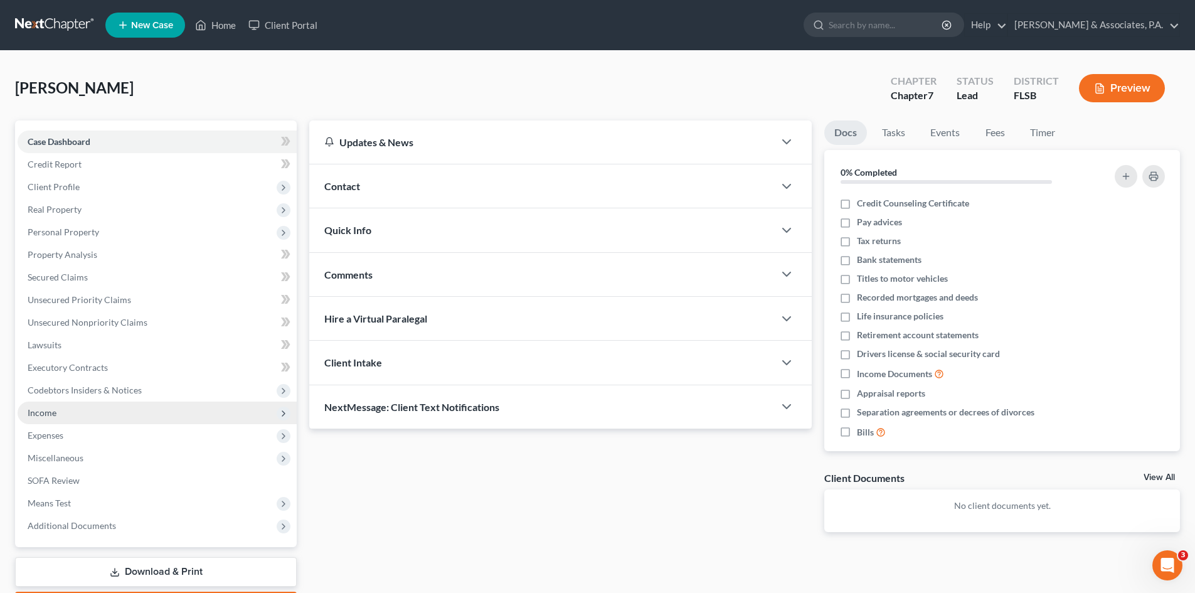
click at [47, 412] on span "Income" at bounding box center [42, 412] width 29 height 11
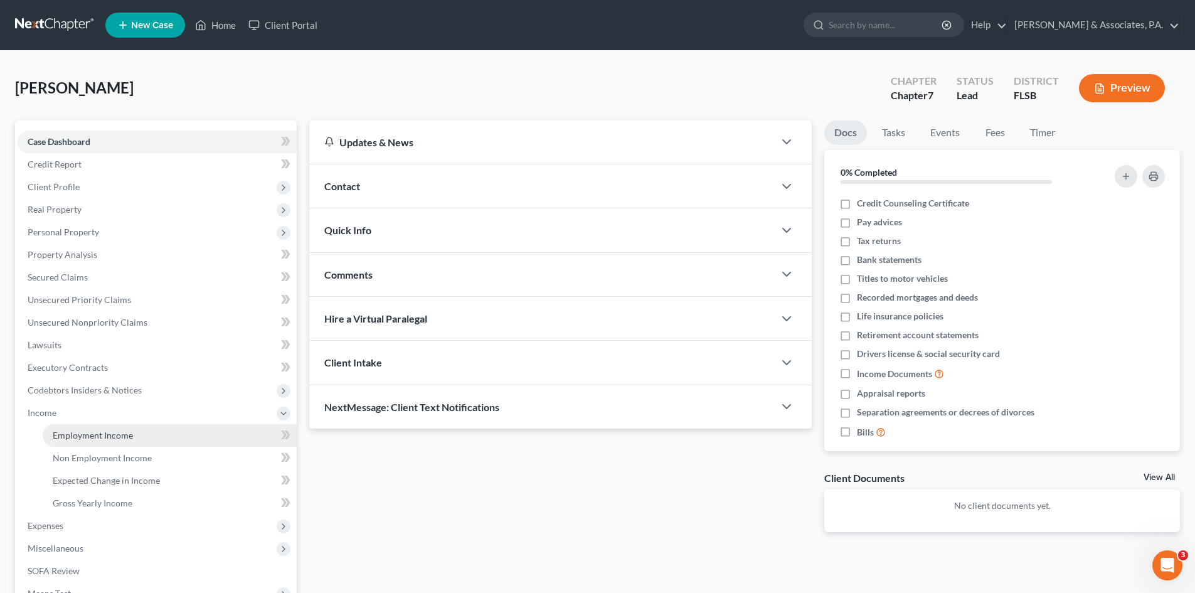
click at [101, 444] on link "Employment Income" at bounding box center [170, 435] width 254 height 23
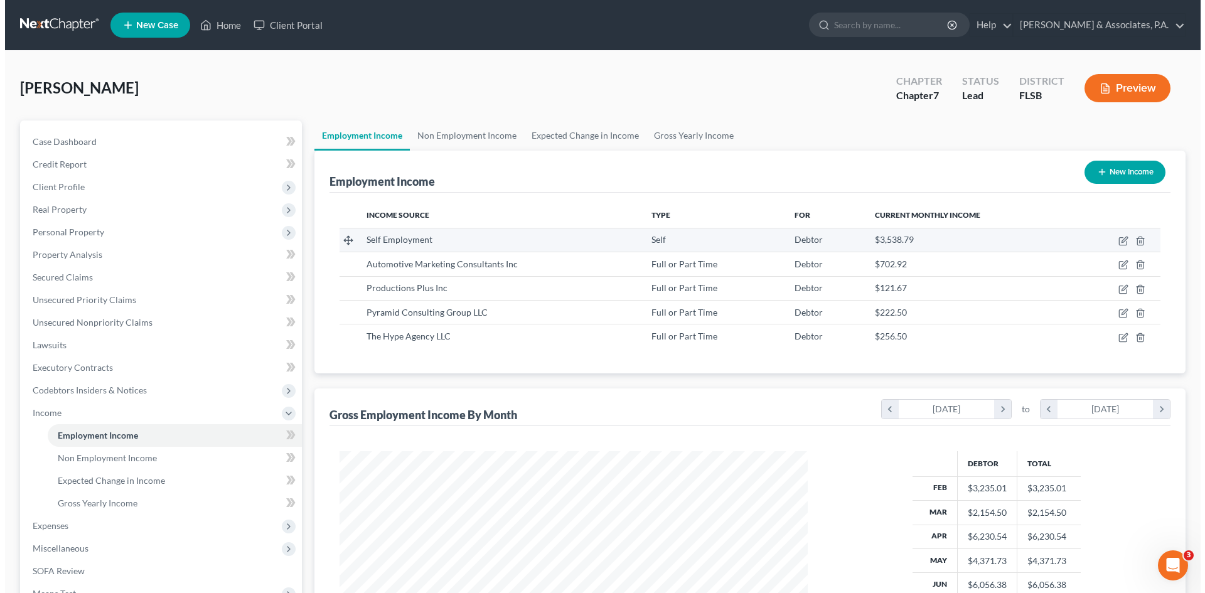
scroll to position [234, 493]
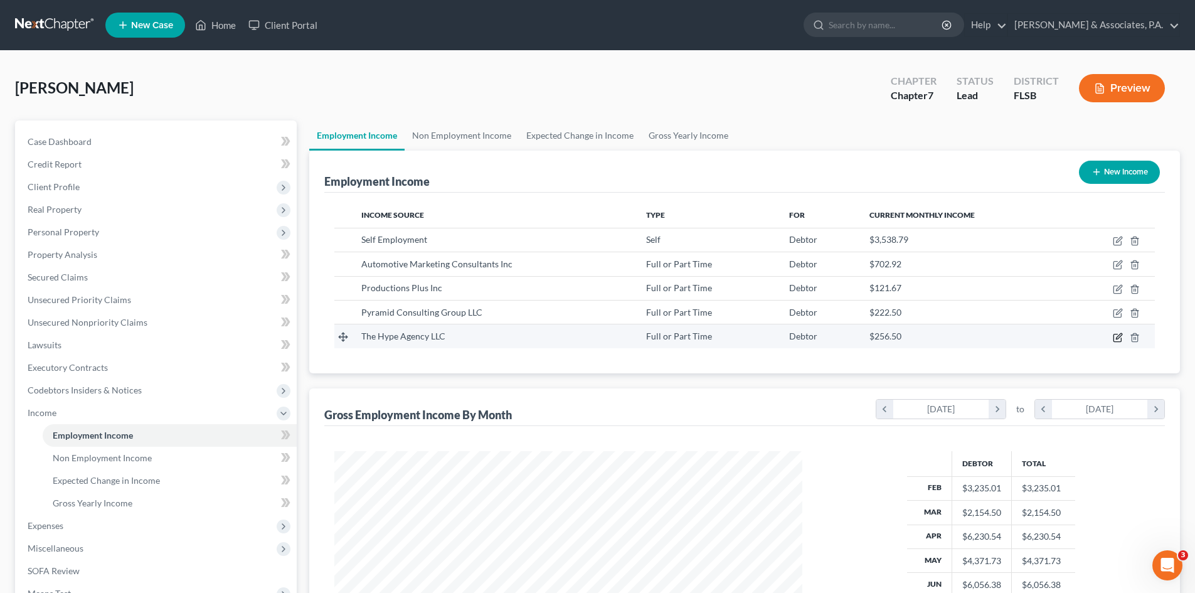
click at [1118, 337] on icon "button" at bounding box center [1118, 338] width 10 height 10
select select "0"
select select "32"
select select "0"
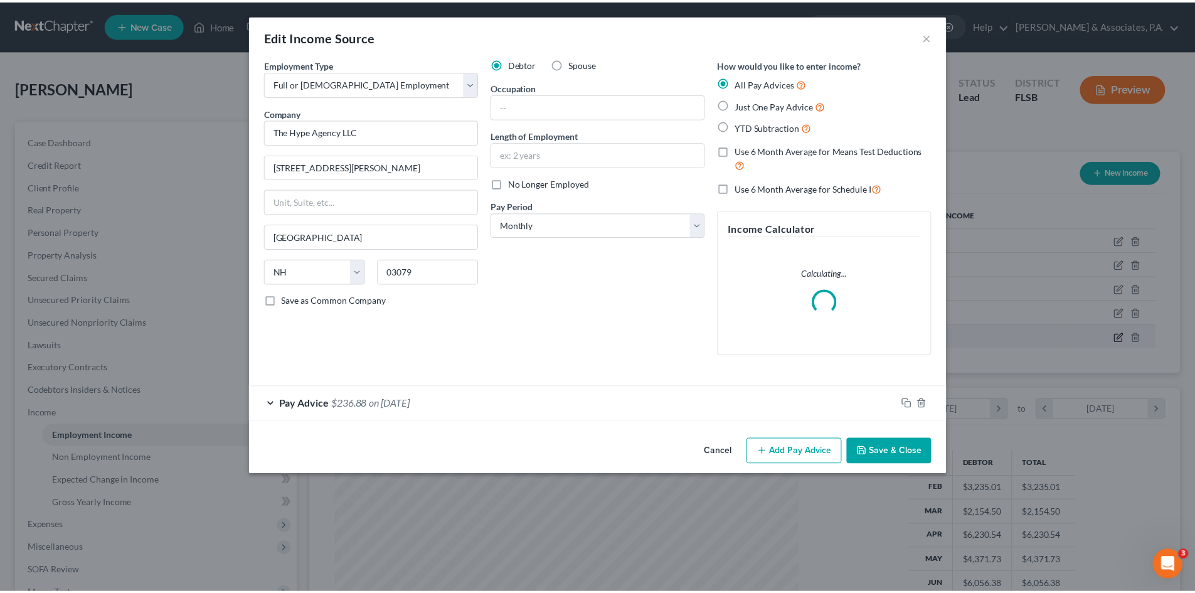
scroll to position [236, 498]
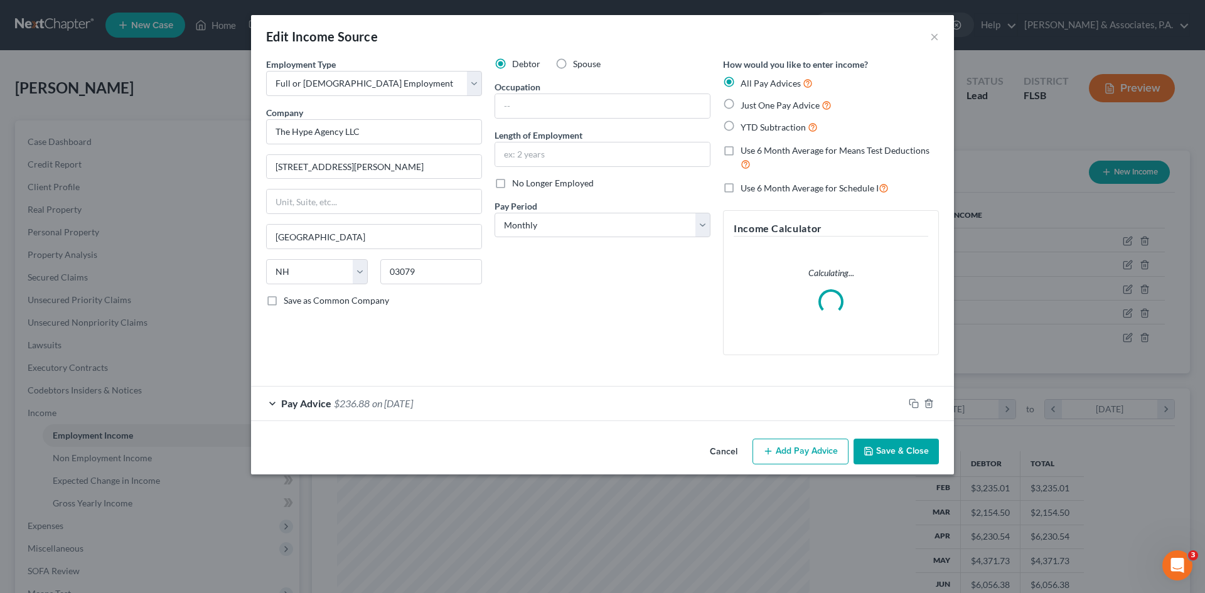
click at [740, 188] on label "Use 6 Month Average for Schedule I" at bounding box center [814, 188] width 148 height 14
click at [745, 188] on input "Use 6 Month Average for Schedule I" at bounding box center [749, 185] width 8 height 8
checkbox input "true"
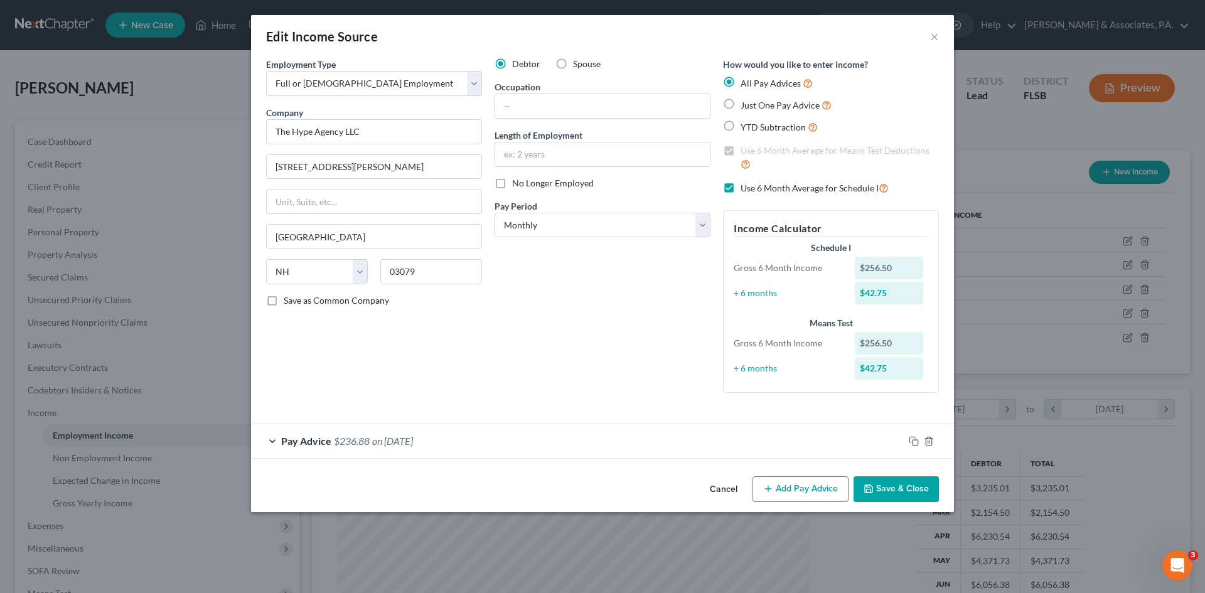
click at [884, 496] on button "Save & Close" at bounding box center [895, 489] width 85 height 26
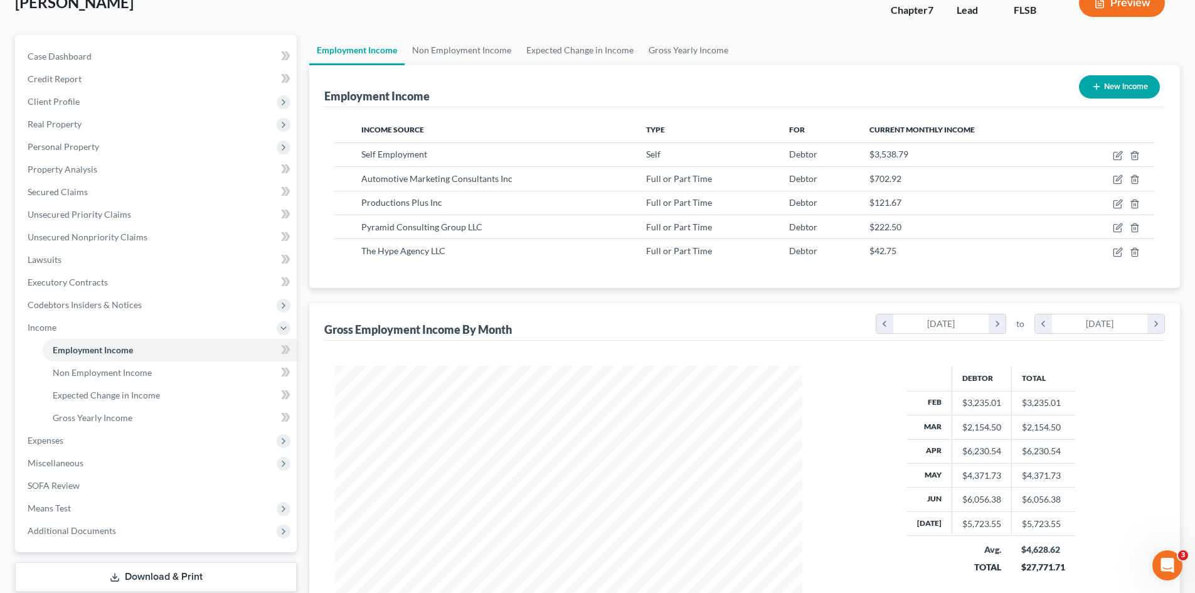
scroll to position [63, 0]
